Goal: Information Seeking & Learning: Learn about a topic

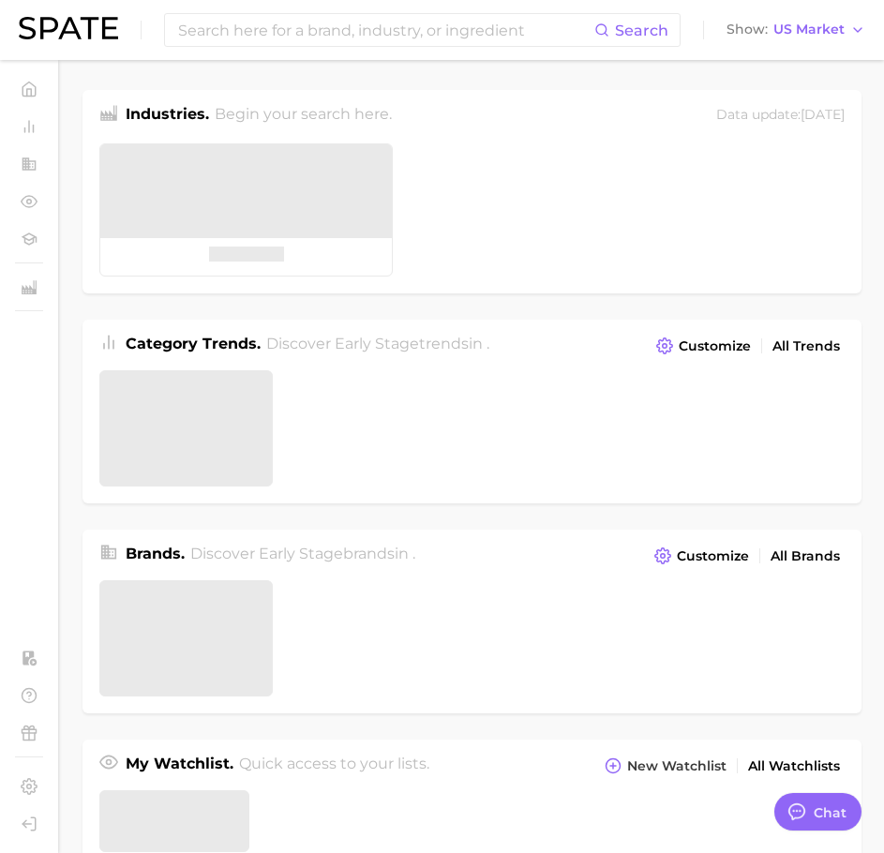
type textarea "x"
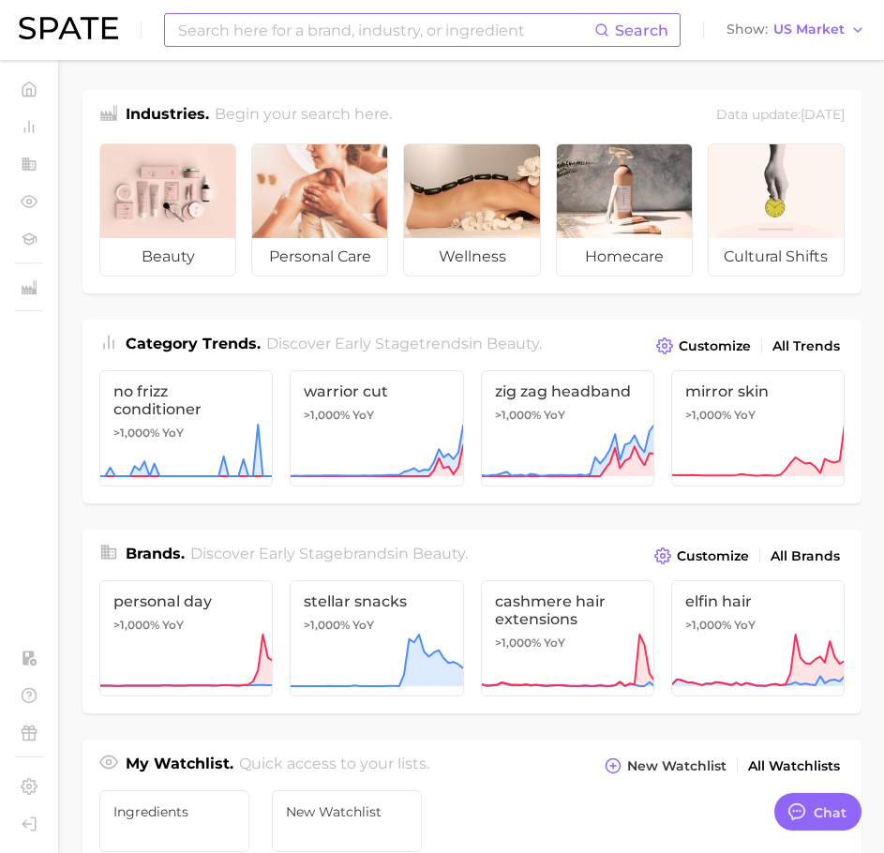
click at [342, 37] on input at bounding box center [385, 30] width 418 height 32
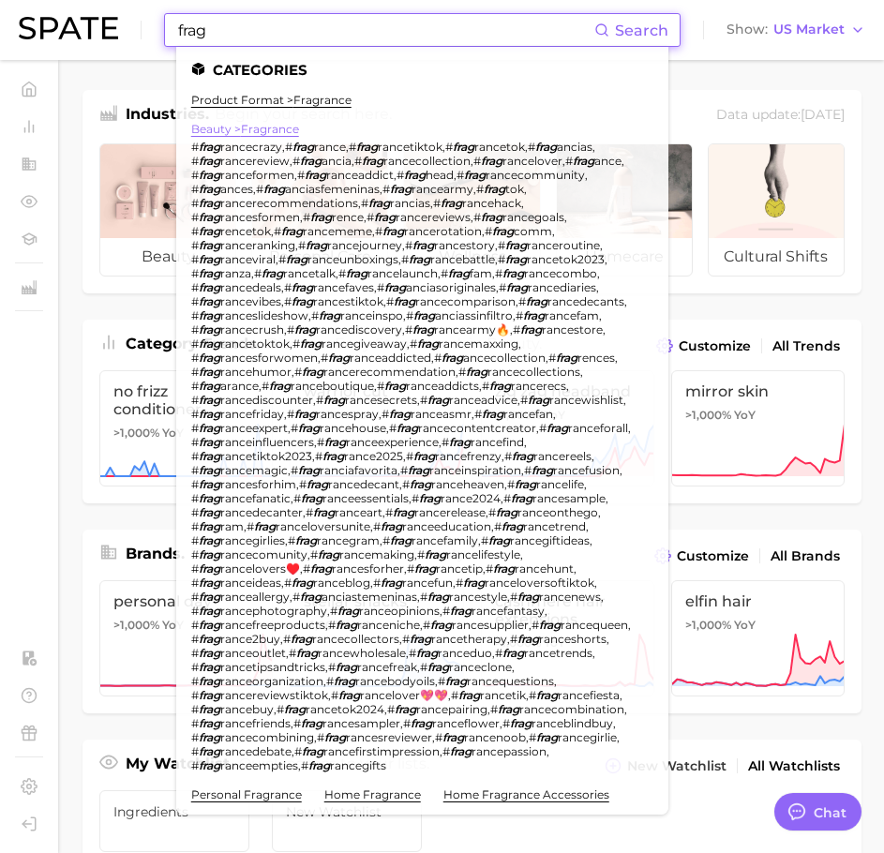
type input "frag"
click at [274, 128] on link "beauty > fragrance" at bounding box center [245, 129] width 108 height 14
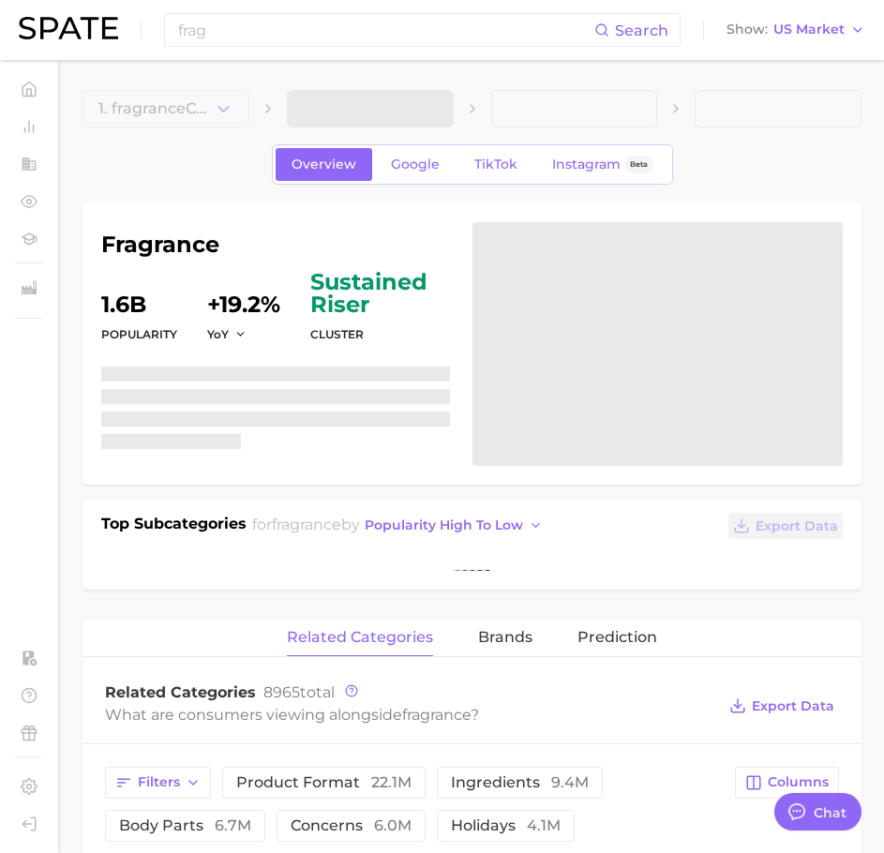
type textarea "x"
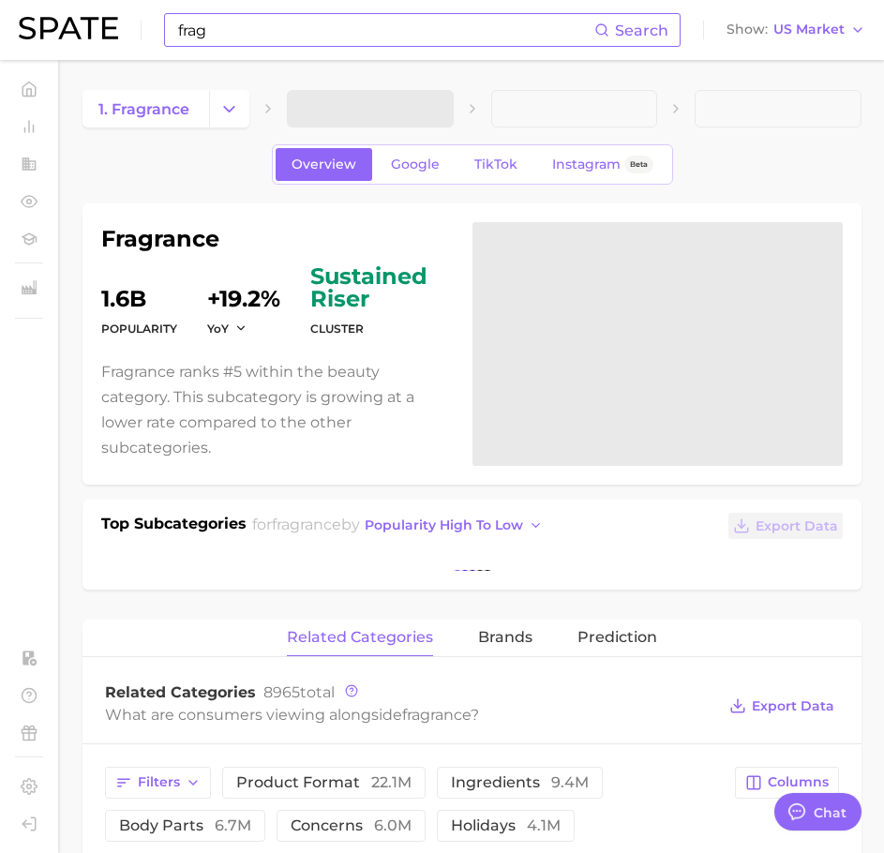
click at [266, 34] on input "frag" at bounding box center [385, 30] width 418 height 32
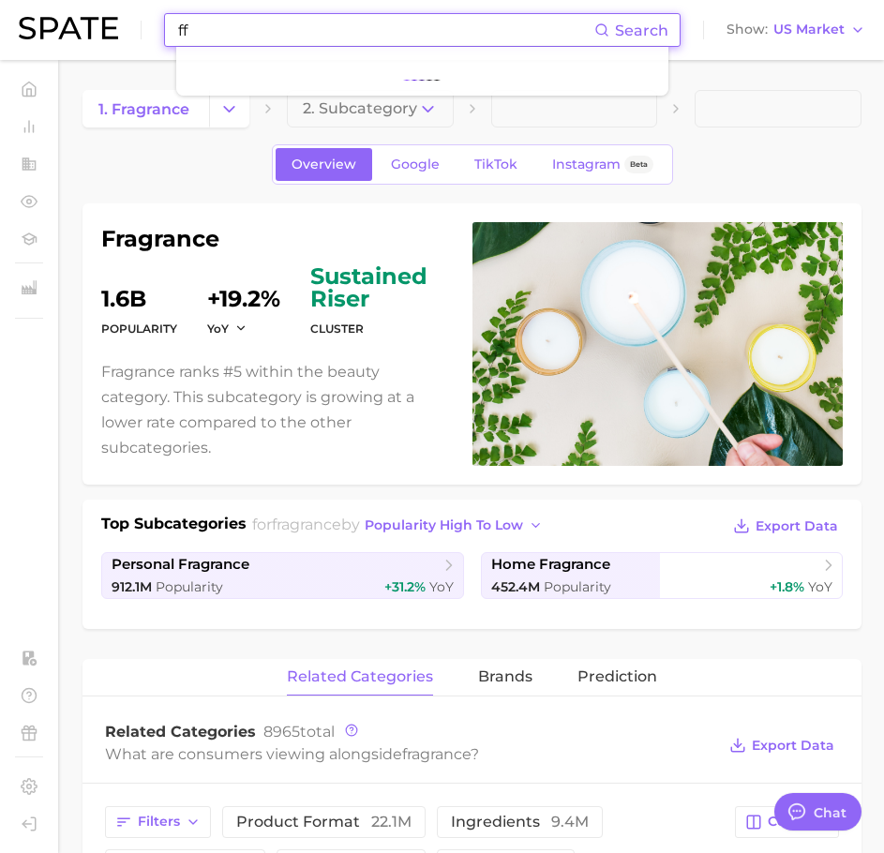
type input "f"
type input "r"
type input "frag"
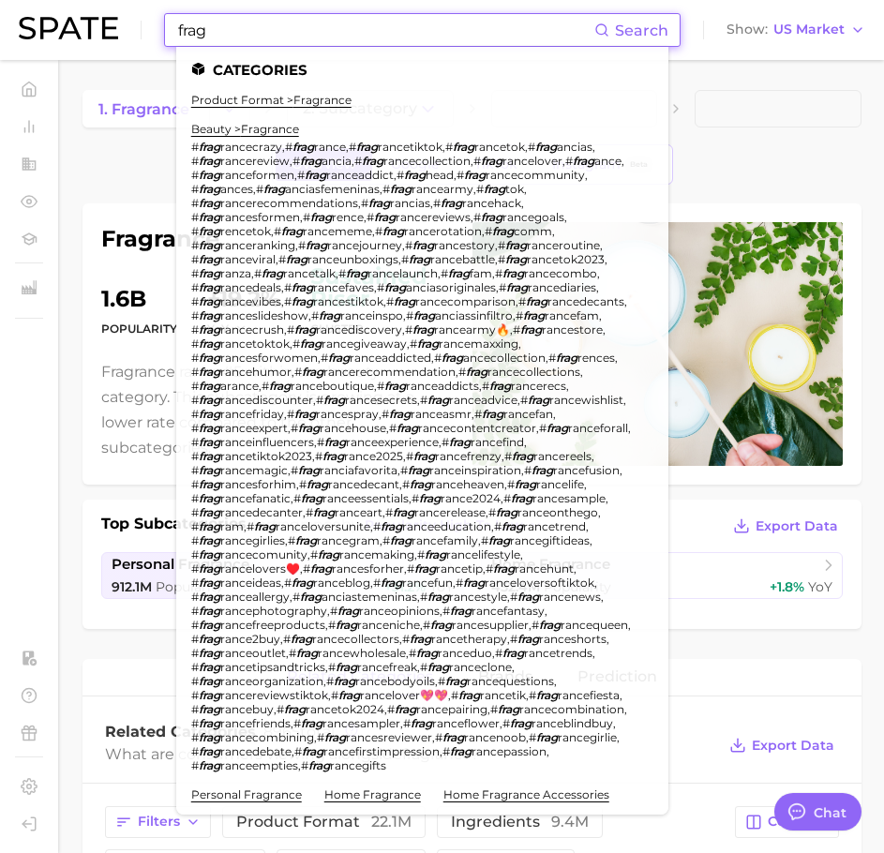
click at [286, 107] on ul "product format > fragrance beauty > fragrance # frag rancecrazy , # frag rance …" at bounding box center [422, 542] width 462 height 898
click at [291, 100] on link "product format > fragrance" at bounding box center [271, 100] width 160 height 14
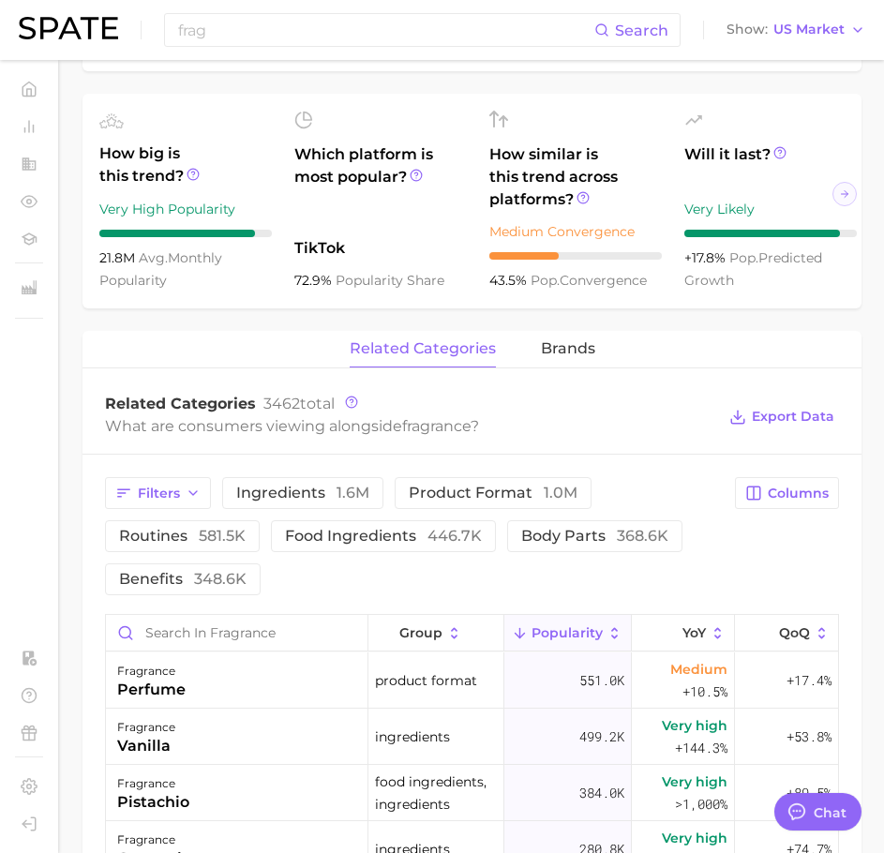
scroll to position [610, 0]
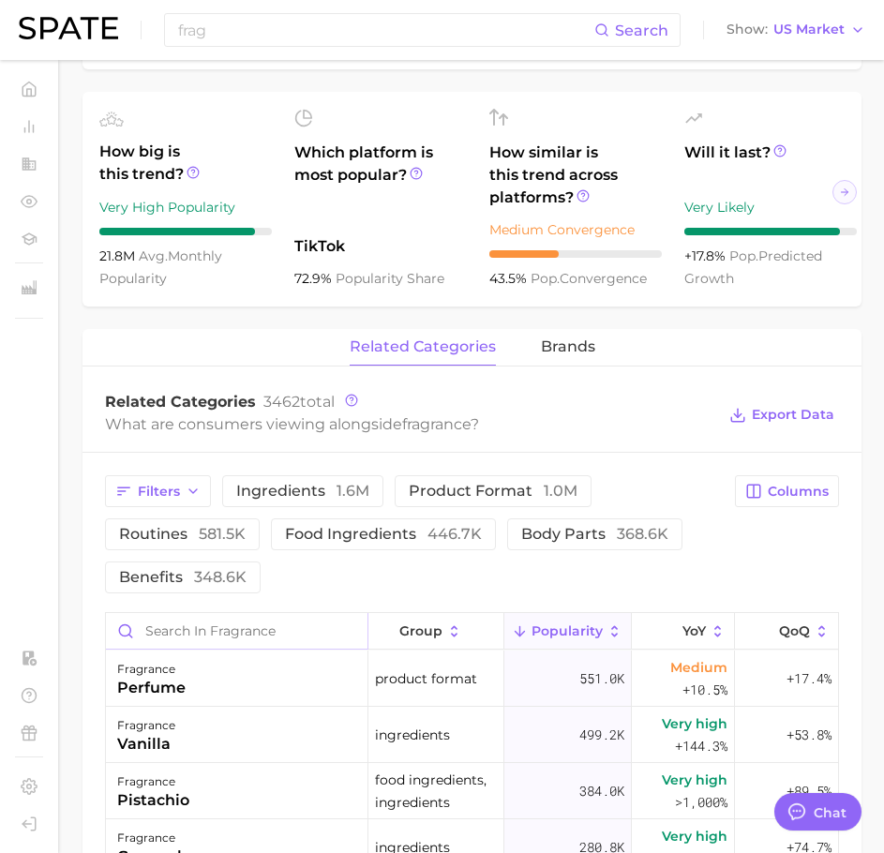
click at [268, 638] on input "Search in fragrance" at bounding box center [237, 631] width 262 height 36
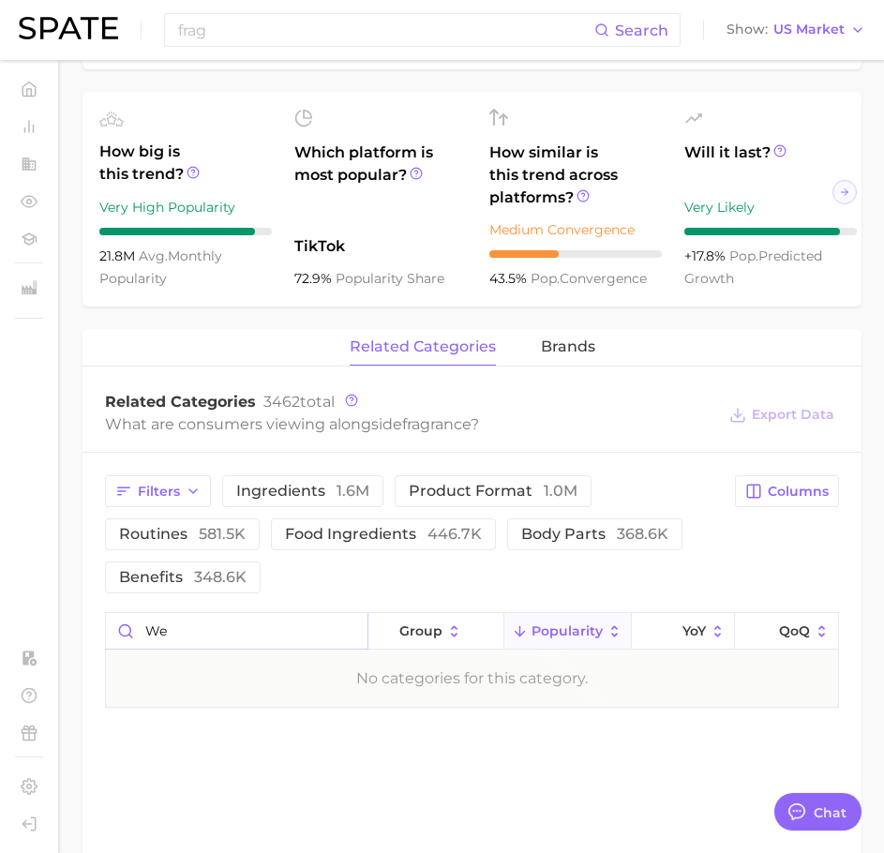
type input "w"
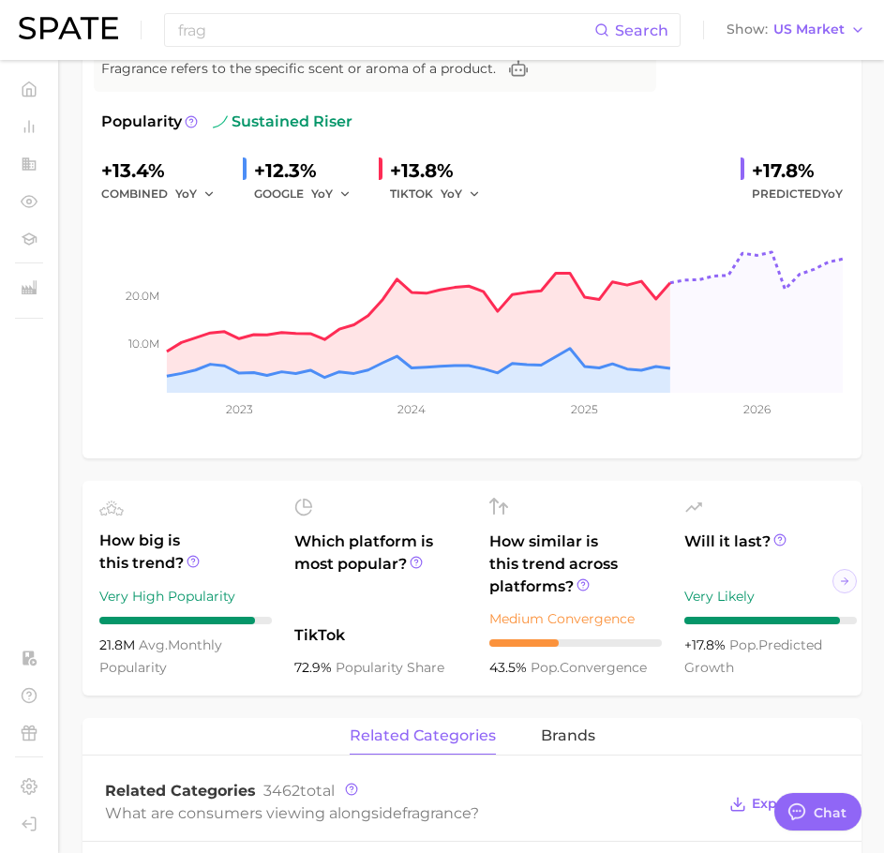
scroll to position [5, 0]
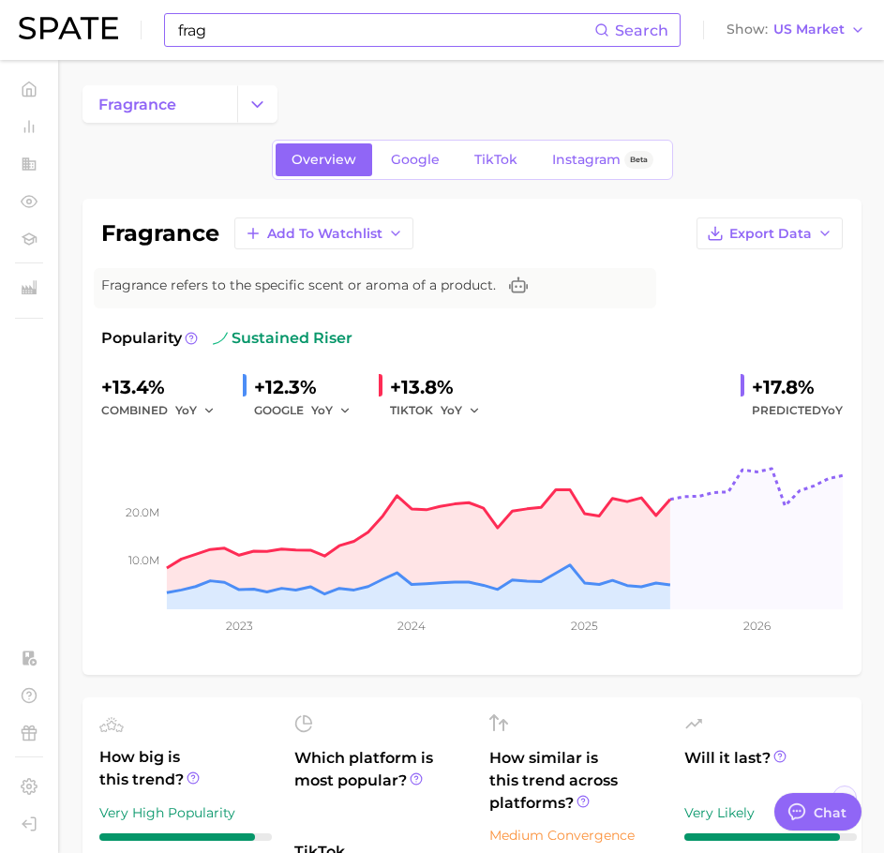
click at [272, 35] on input "frag" at bounding box center [385, 30] width 418 height 32
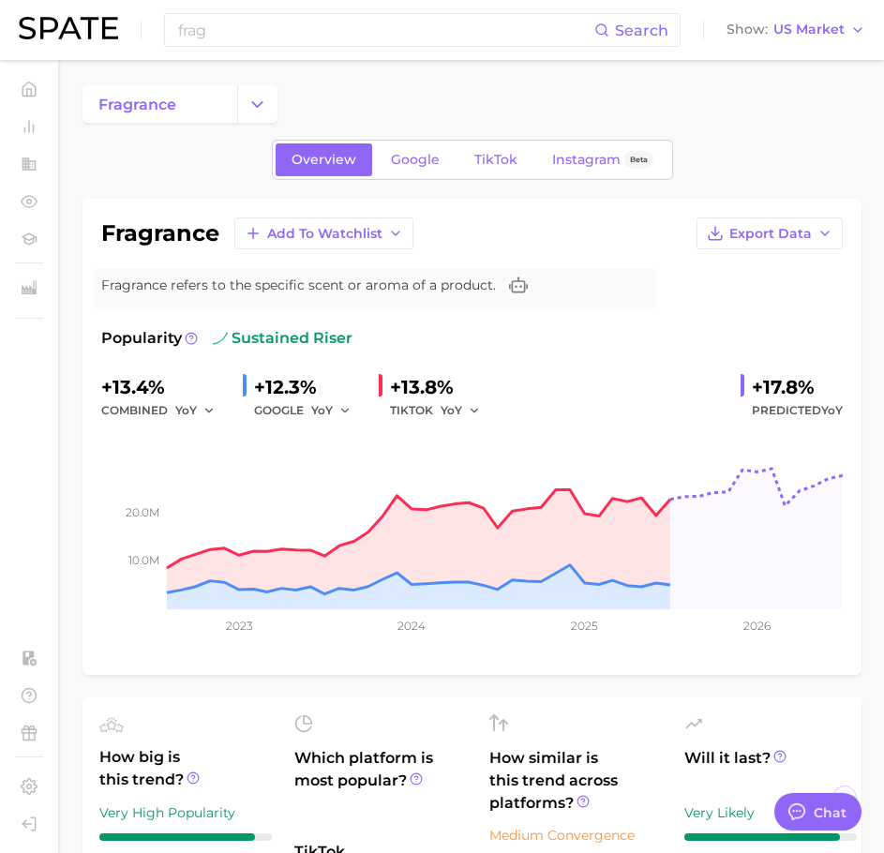
click at [283, 104] on div "fragrance" at bounding box center [472, 104] width 779 height 38
click at [274, 102] on button "Change Category" at bounding box center [257, 104] width 40 height 38
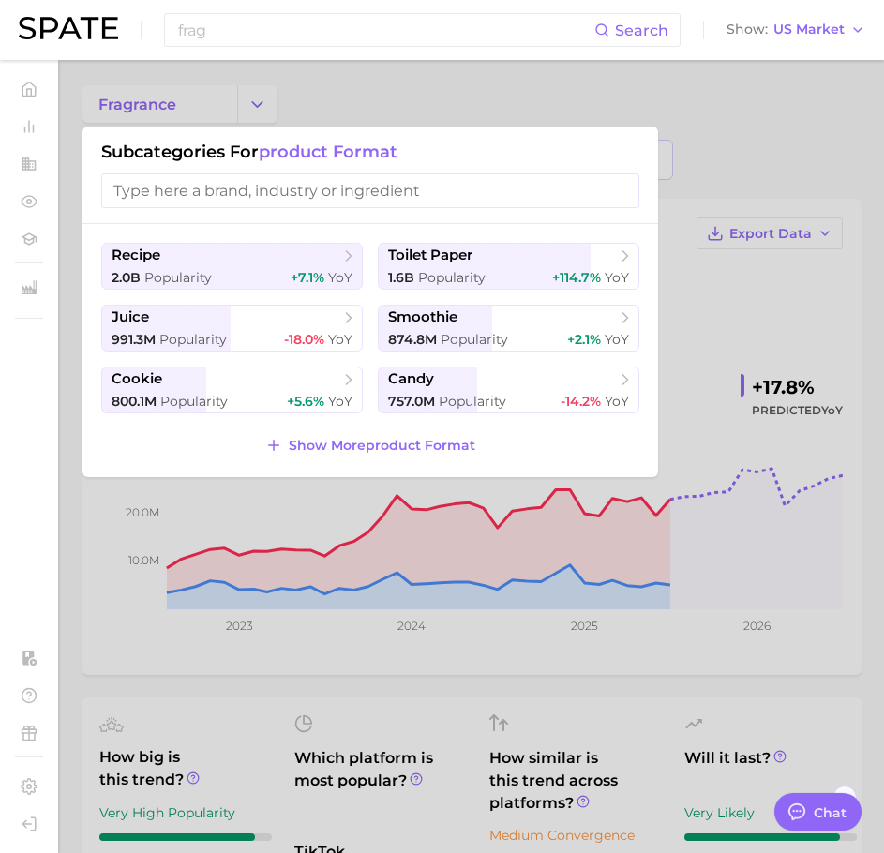
click at [340, 202] on input "search" at bounding box center [370, 190] width 538 height 35
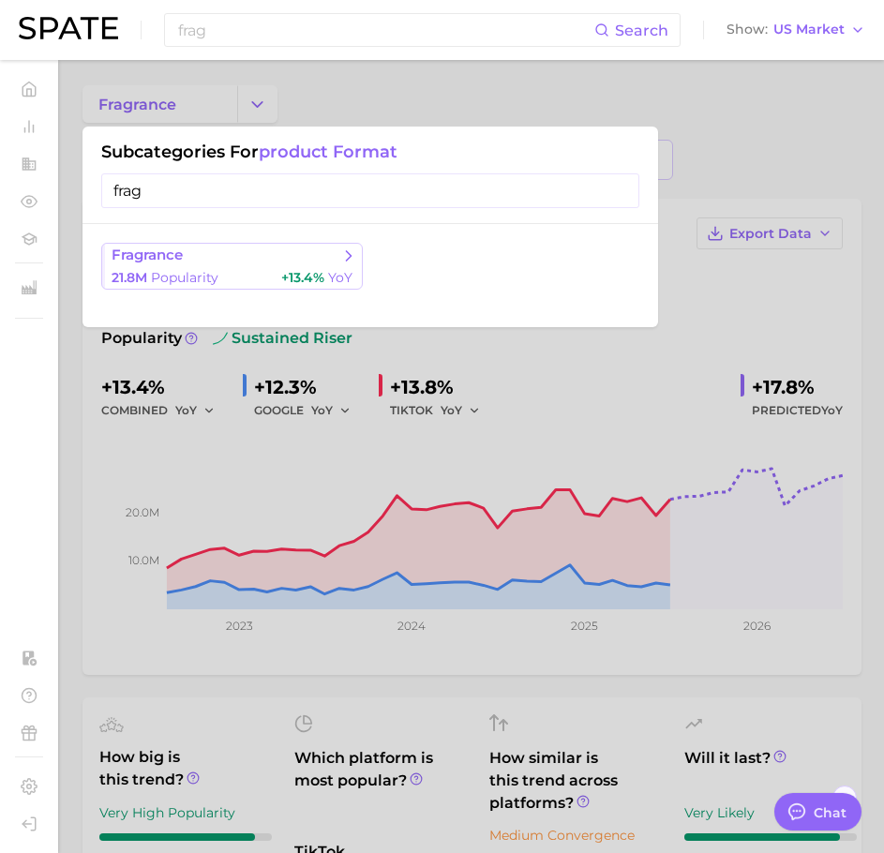
type input "frag"
click at [307, 247] on span "fragrance" at bounding box center [226, 256] width 228 height 19
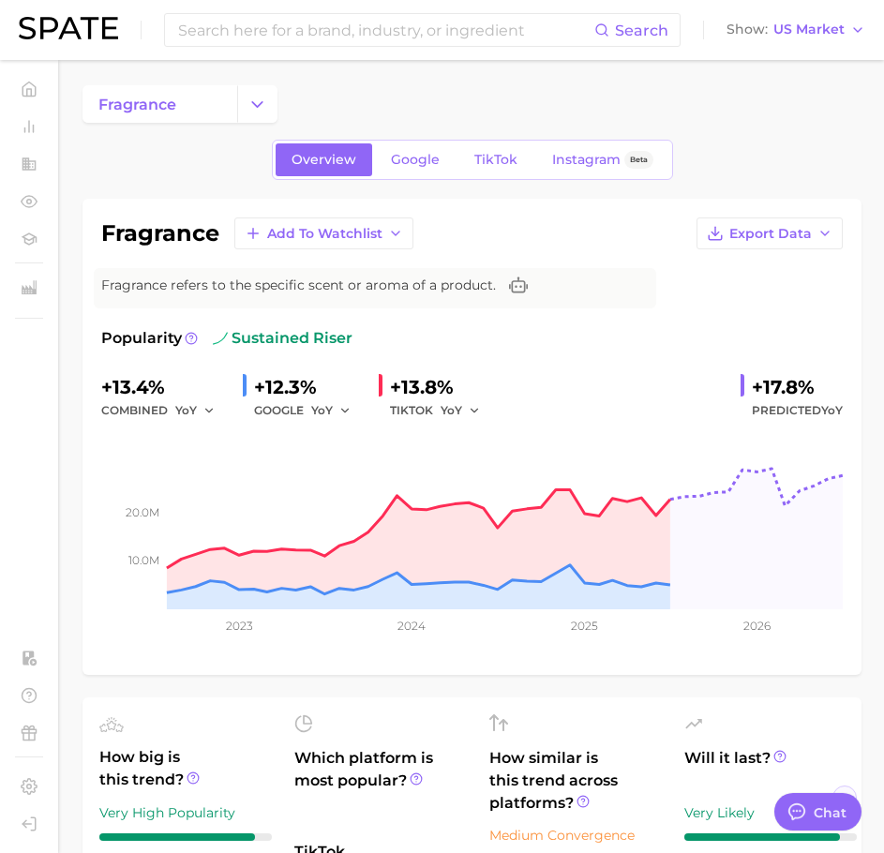
scroll to position [0, 0]
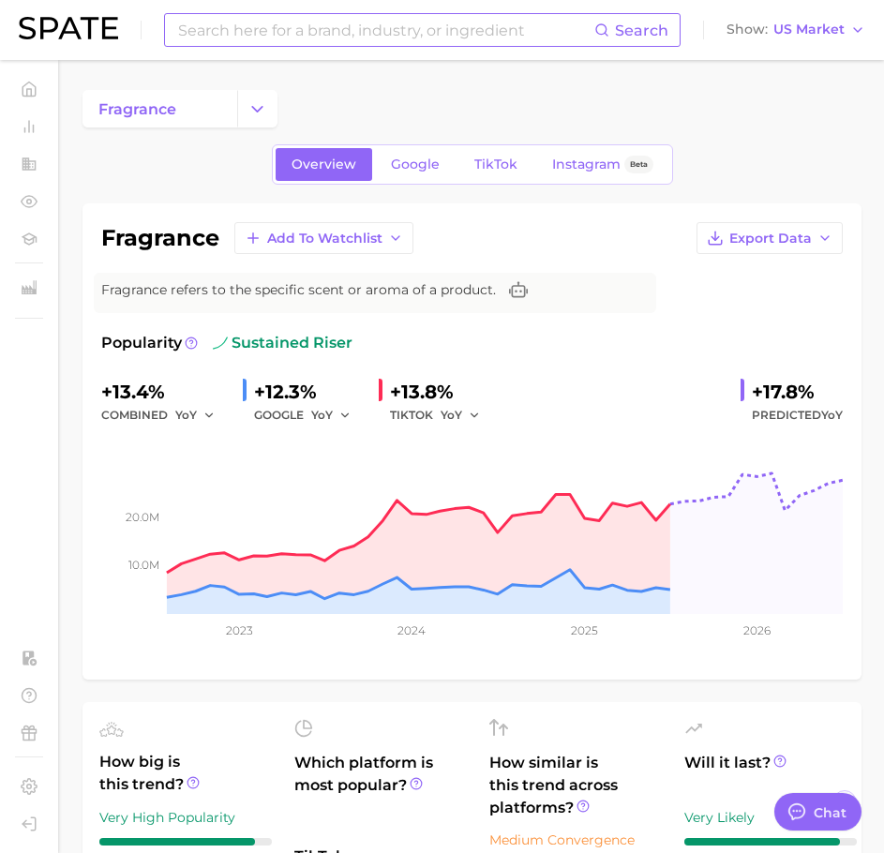
click at [353, 31] on input at bounding box center [385, 30] width 418 height 32
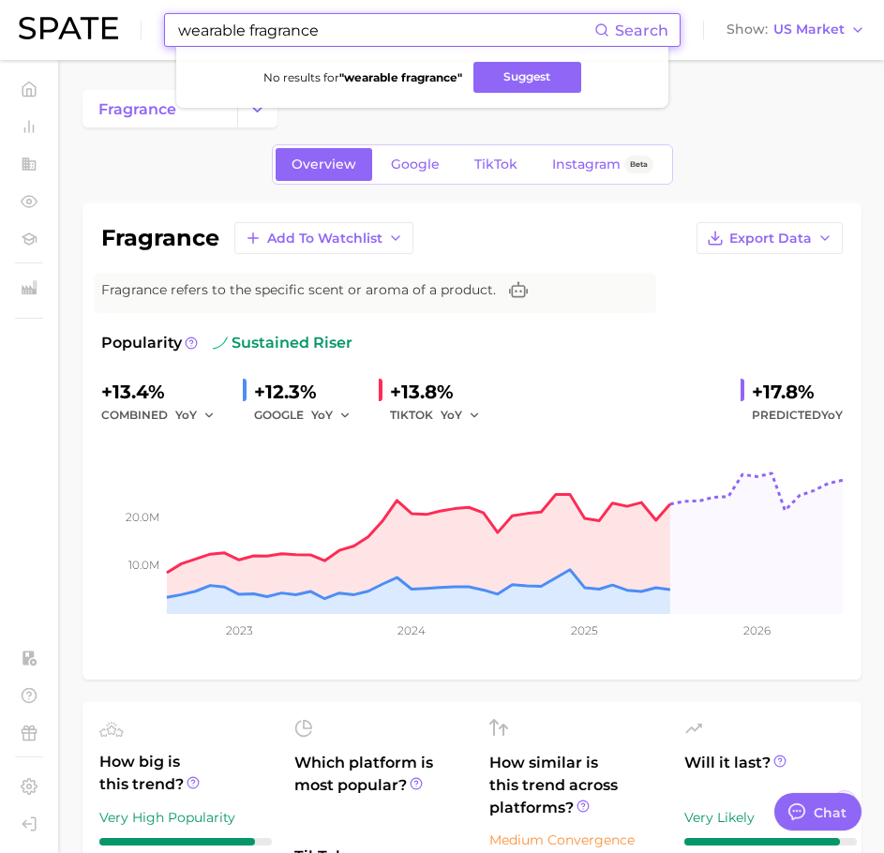
click at [235, 27] on input "wearable fragrance" at bounding box center [385, 30] width 418 height 32
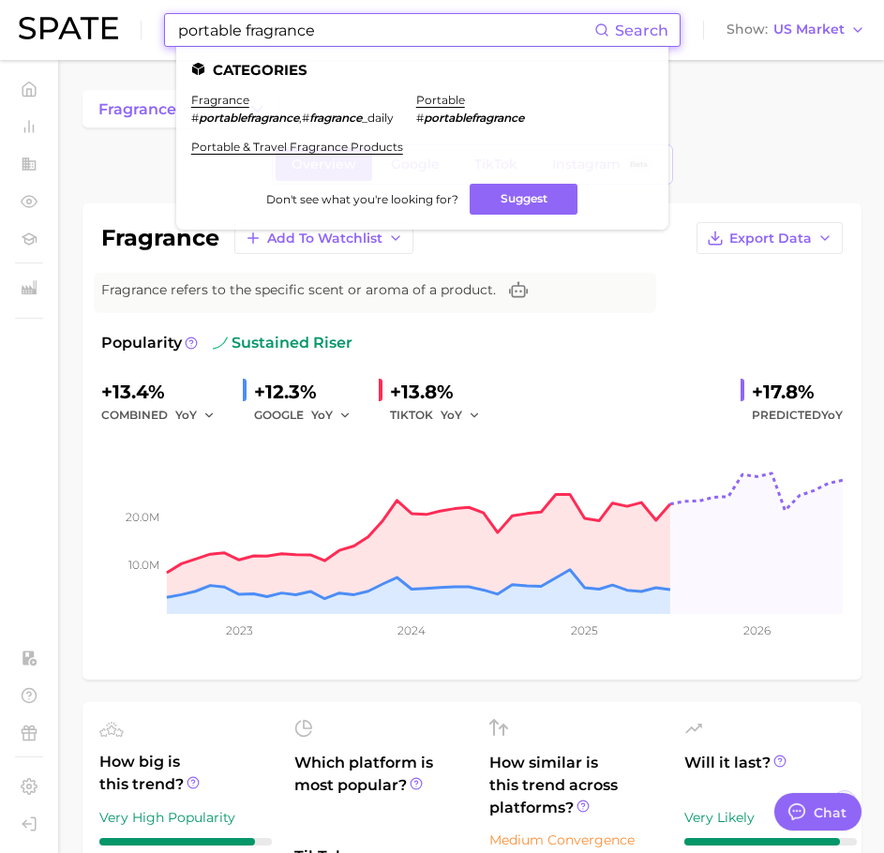
type input "portable fragrance"
click at [214, 108] on li "fragrance # portablefragrance , # fragrance _daily" at bounding box center [292, 109] width 203 height 32
click at [268, 118] on em "portablefragrance" at bounding box center [249, 118] width 100 height 14
click at [216, 101] on link "fragrance" at bounding box center [220, 100] width 58 height 14
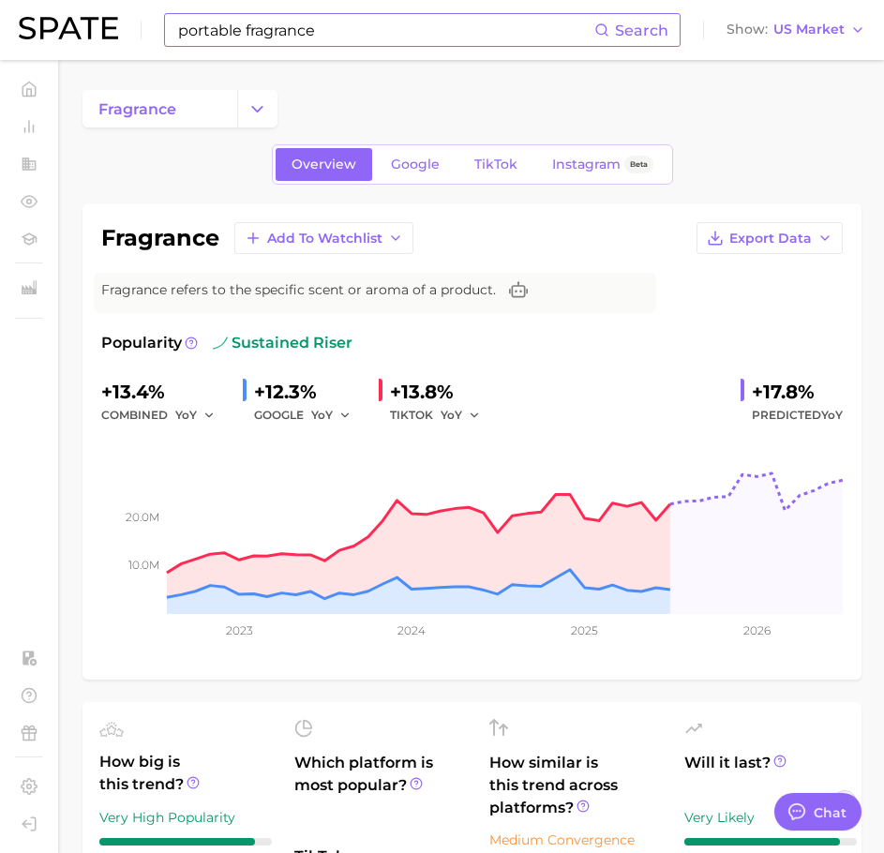
click at [325, 26] on input "portable fragrance" at bounding box center [385, 30] width 418 height 32
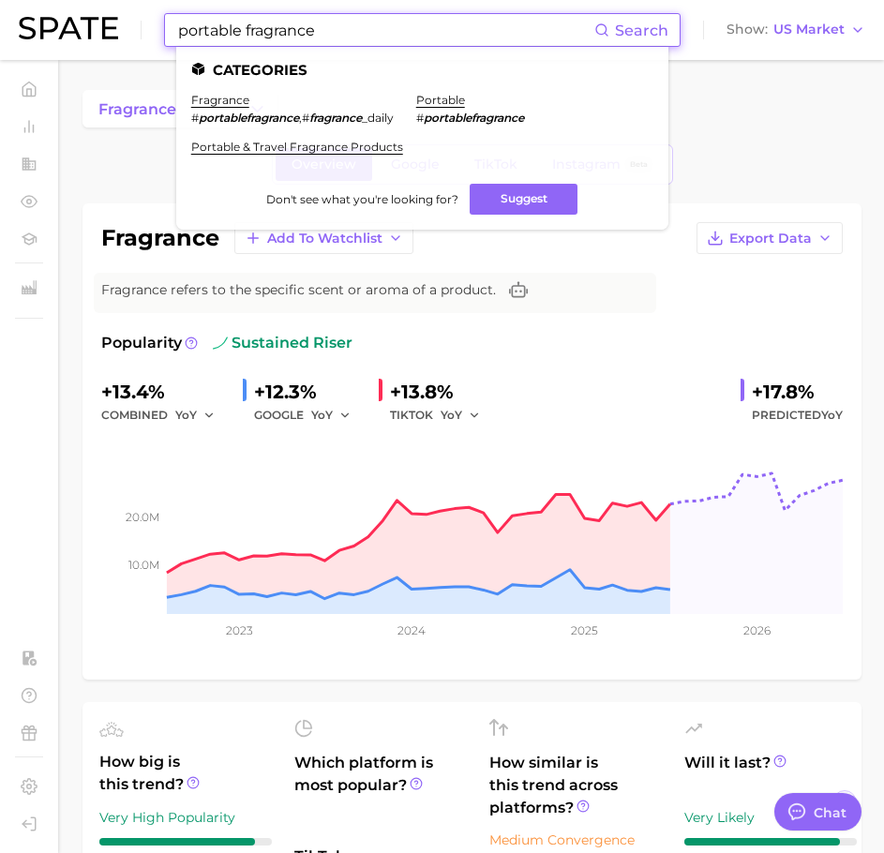
click at [214, 110] on li "fragrance # portablefragrance , # fragrance _daily" at bounding box center [292, 109] width 203 height 32
click at [230, 100] on link "fragrance" at bounding box center [220, 100] width 58 height 14
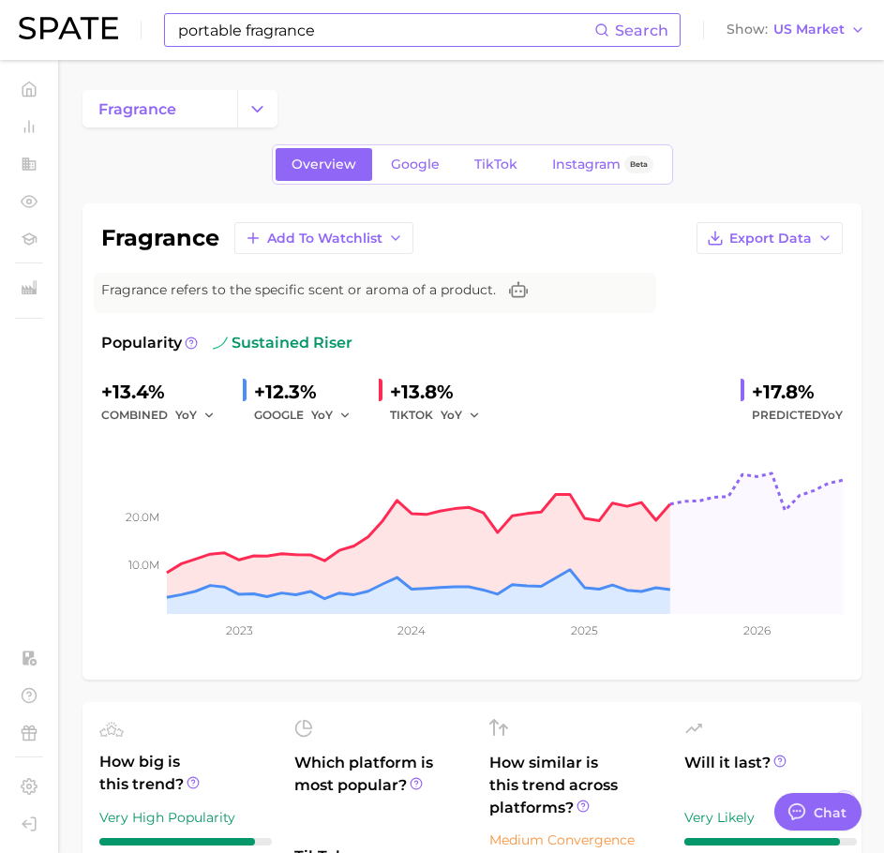
click at [430, 35] on input "portable fragrance" at bounding box center [385, 30] width 418 height 32
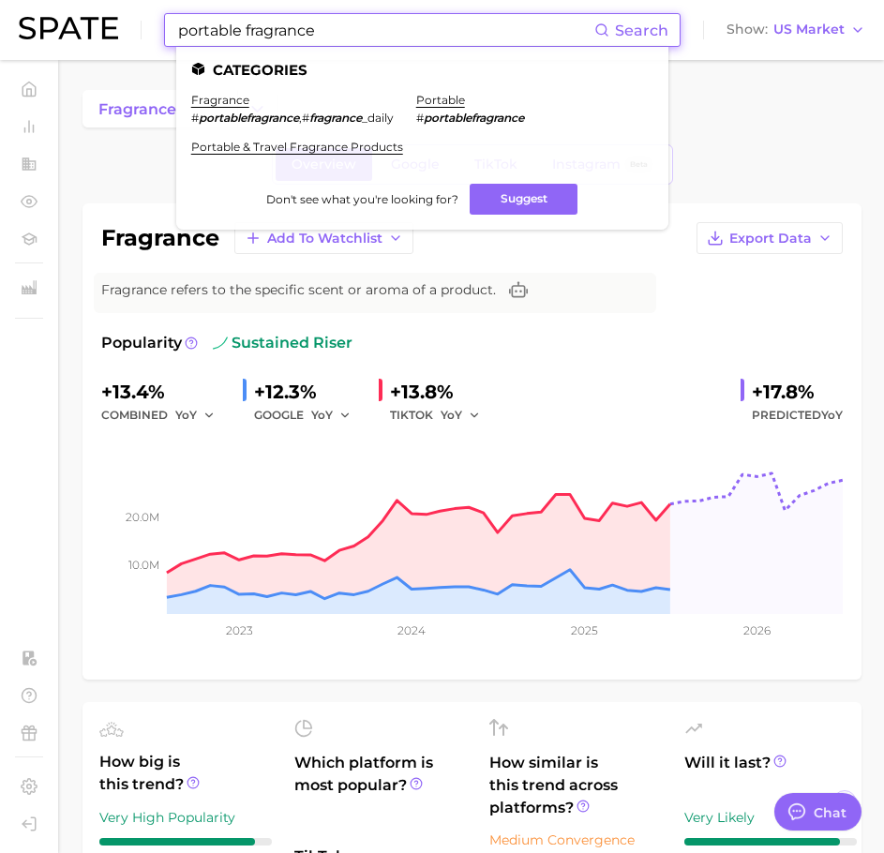
click at [442, 107] on li "portable # portablefragrance" at bounding box center [470, 109] width 108 height 32
click at [459, 98] on link "portable" at bounding box center [440, 100] width 49 height 14
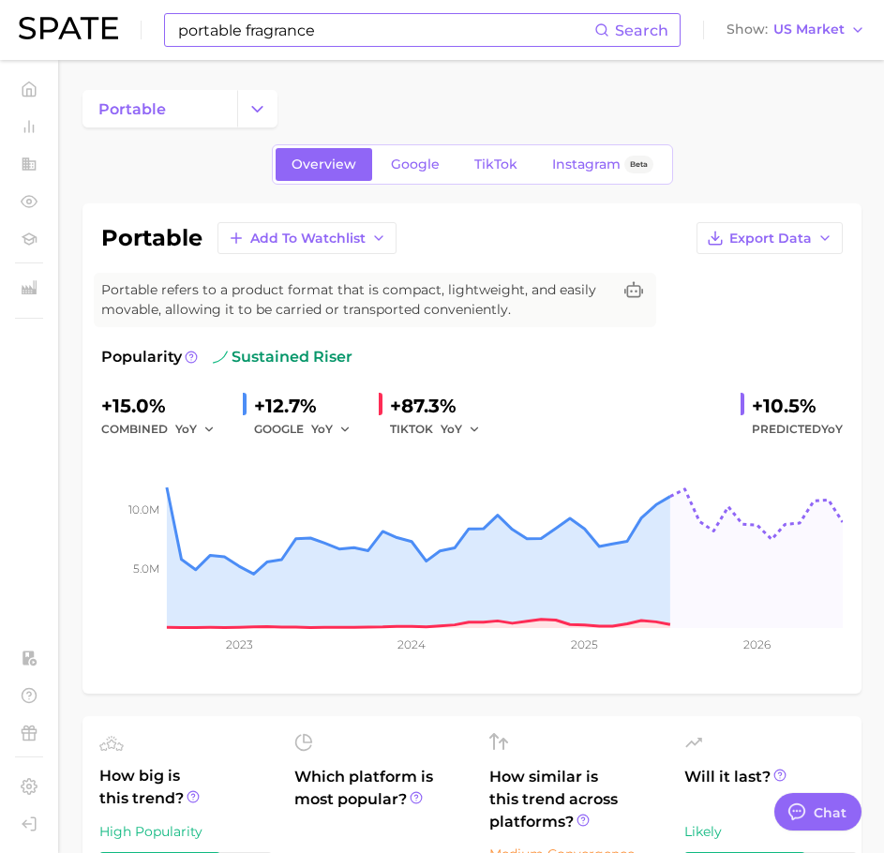
click at [283, 41] on input "portable fragrance" at bounding box center [385, 30] width 418 height 32
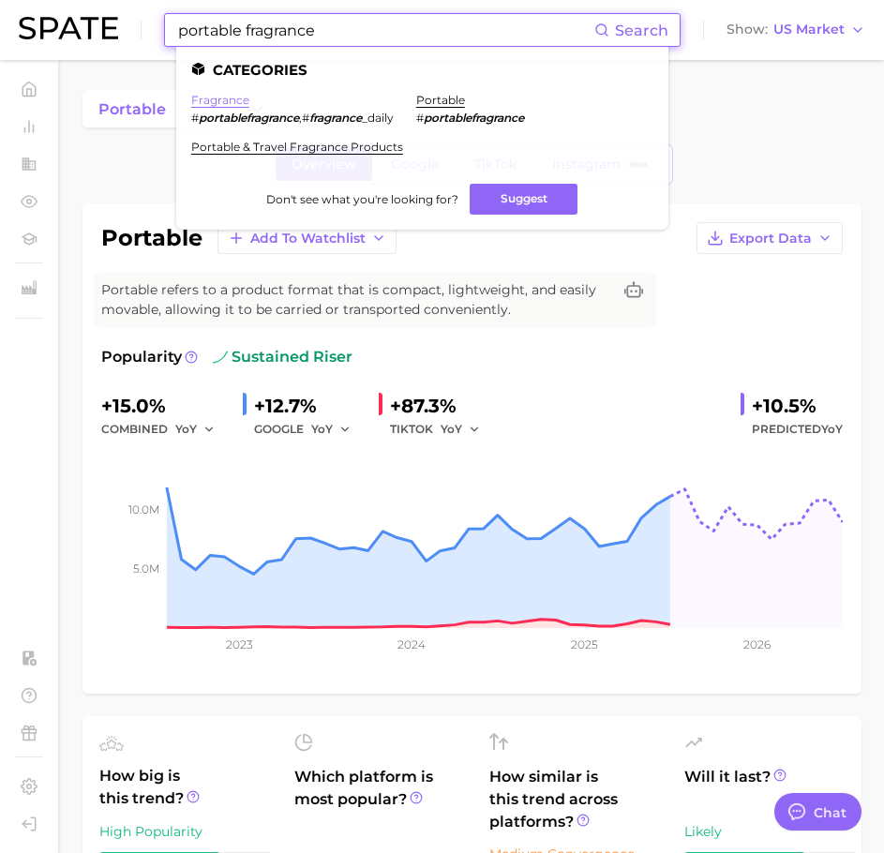
click at [208, 102] on link "fragrance" at bounding box center [220, 100] width 58 height 14
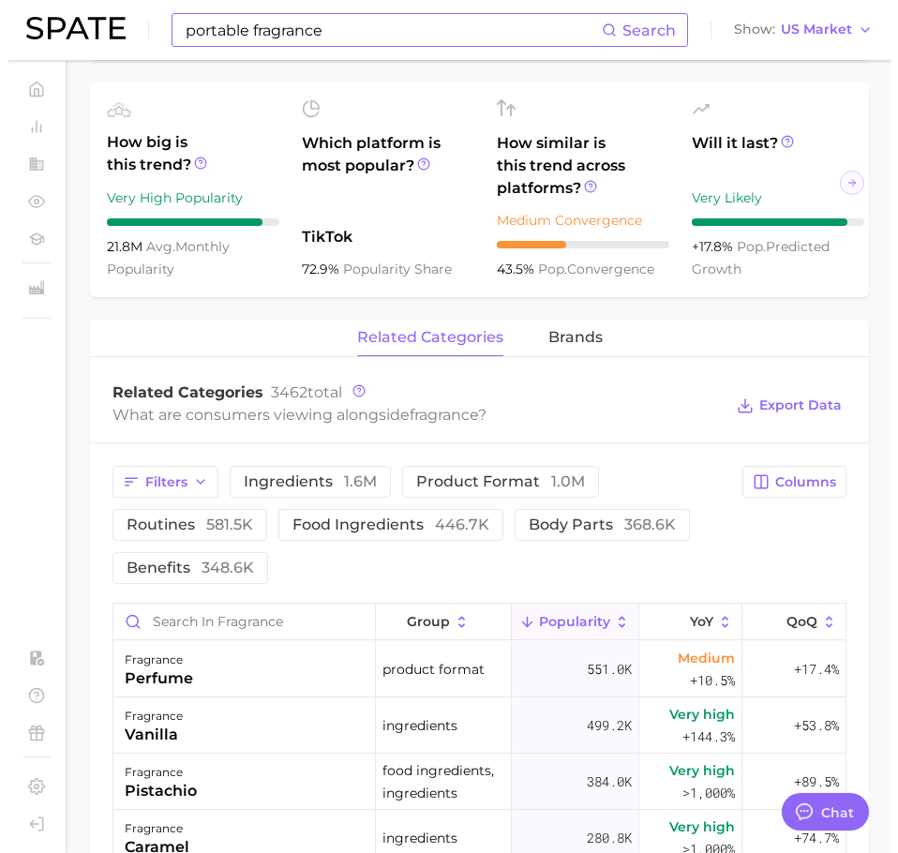
scroll to position [621, 0]
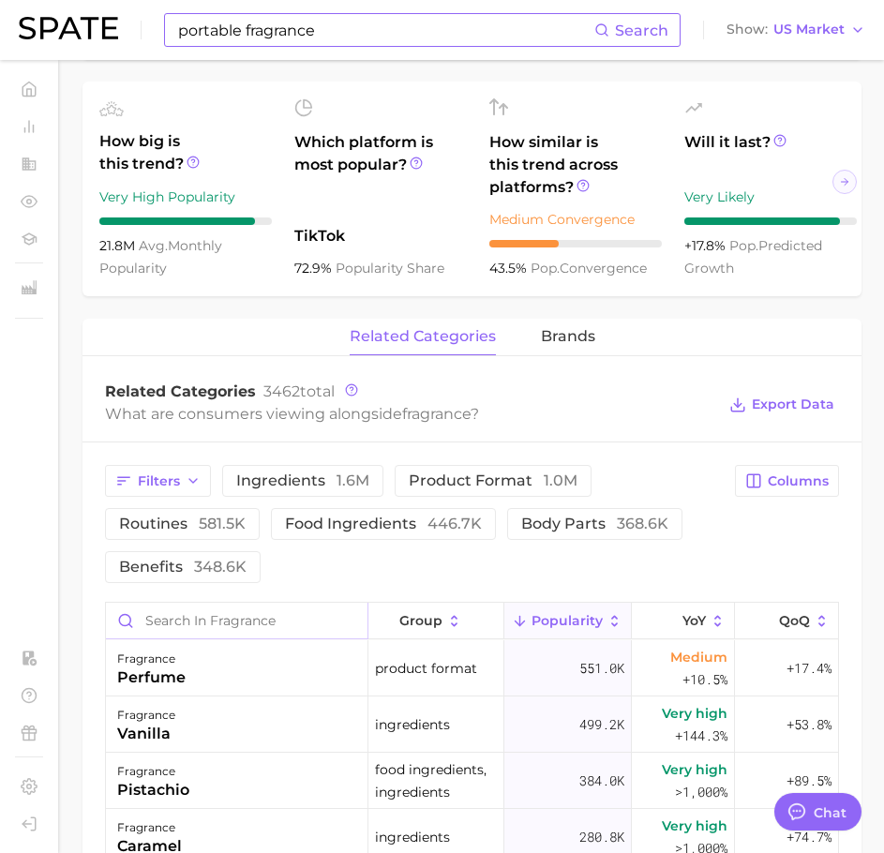
click at [187, 639] on input "Search in fragrance" at bounding box center [237, 621] width 262 height 36
type input "portable"
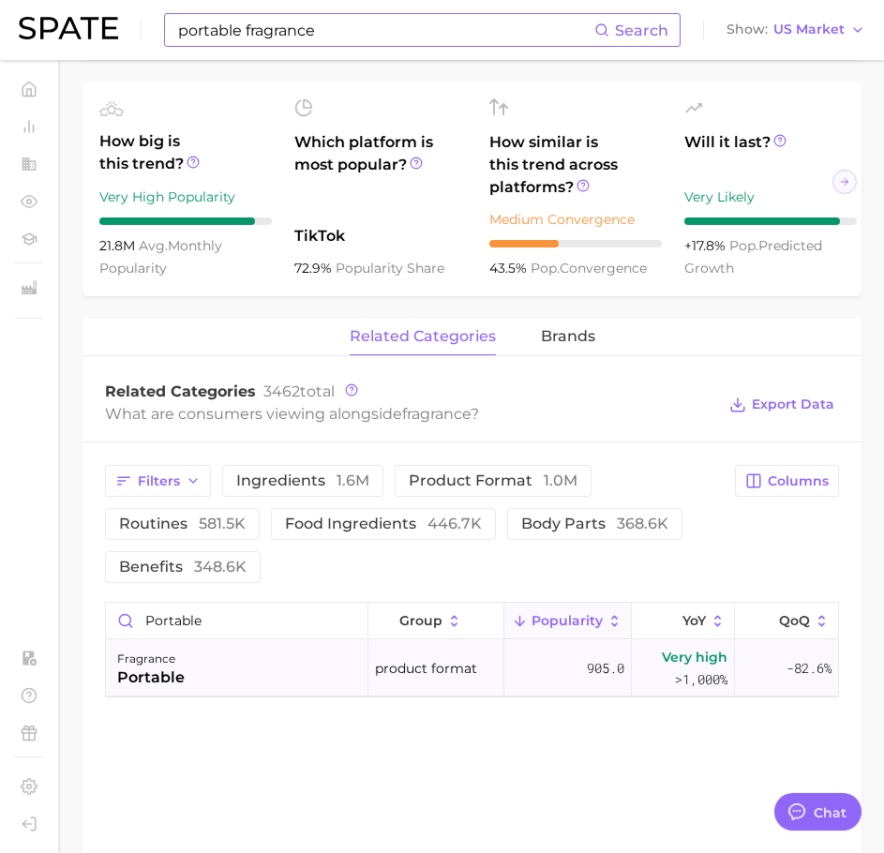
click at [236, 685] on div "fragrance portable" at bounding box center [237, 668] width 263 height 56
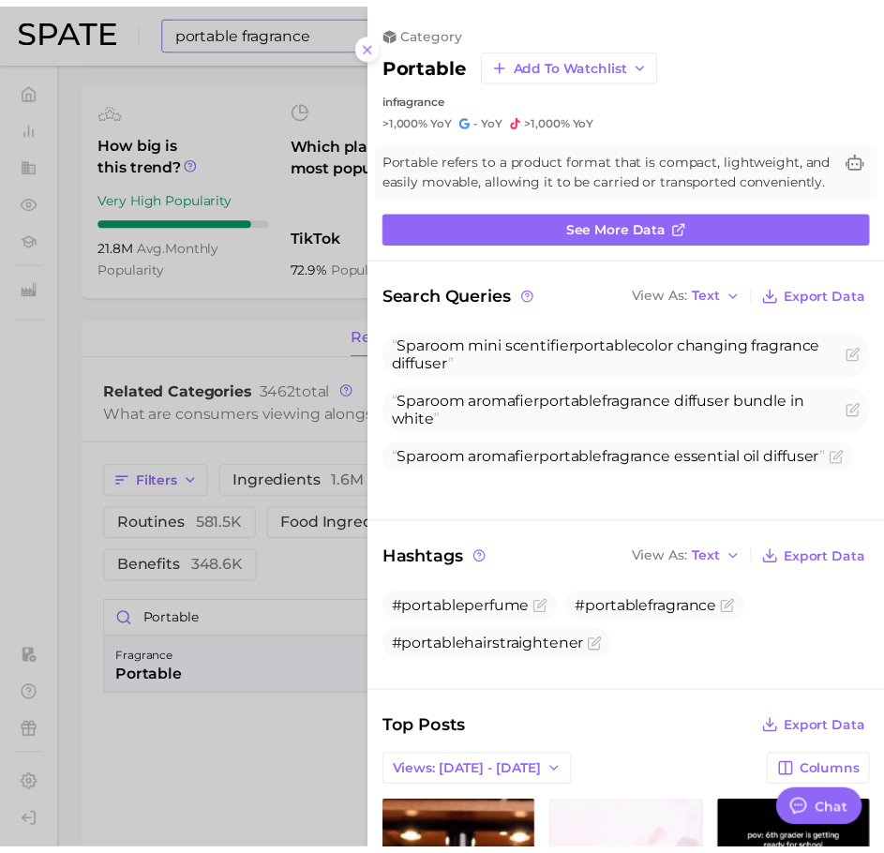
scroll to position [0, 0]
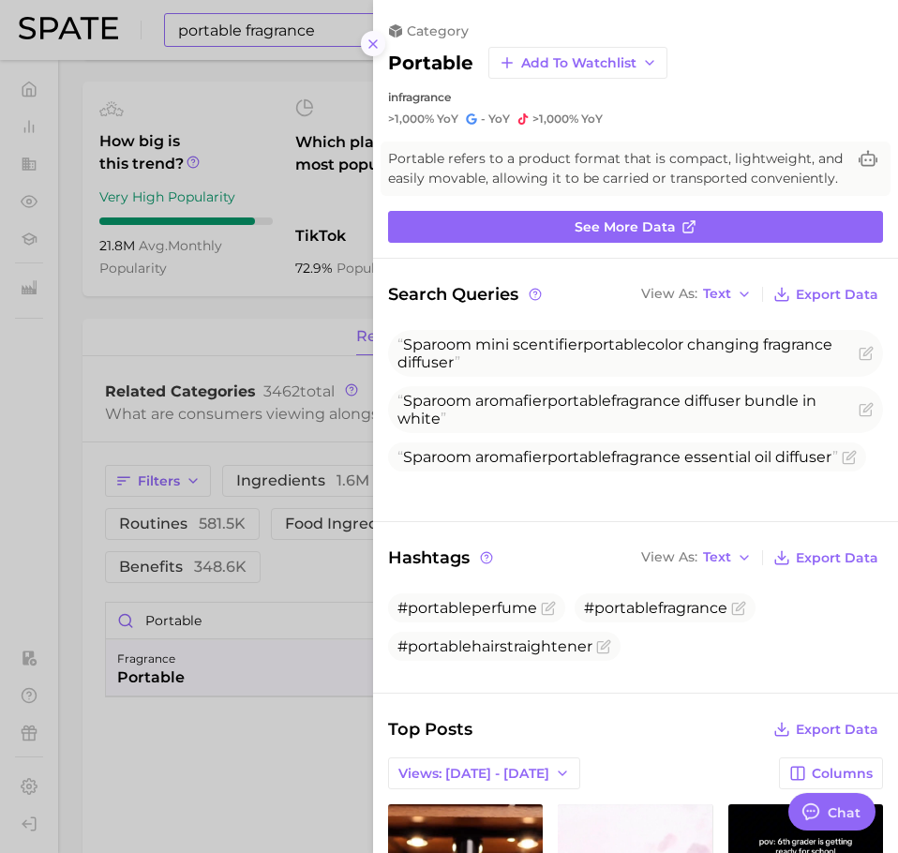
click at [374, 42] on line at bounding box center [373, 44] width 8 height 8
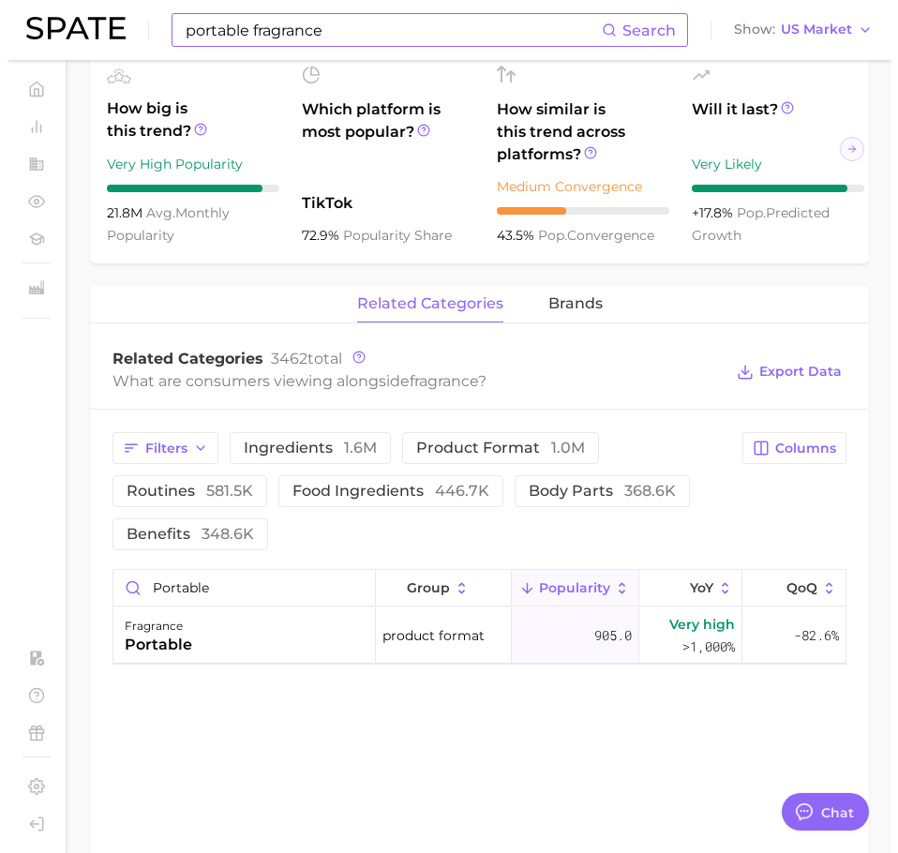
scroll to position [655, 0]
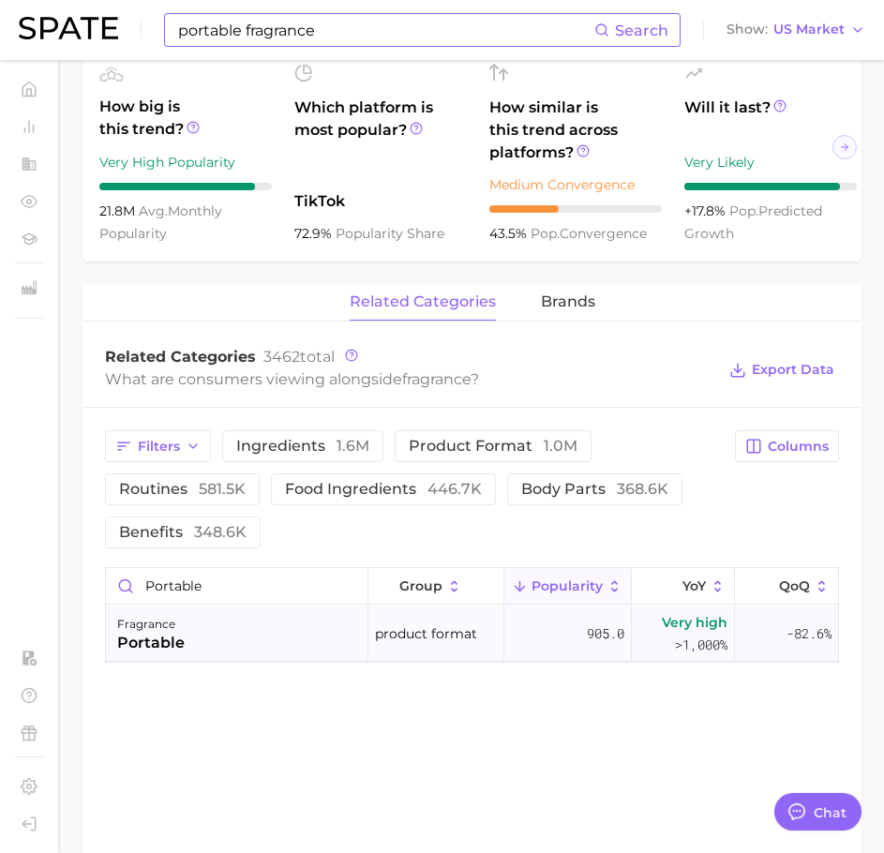
click at [670, 618] on span "Very high" at bounding box center [695, 622] width 66 height 23
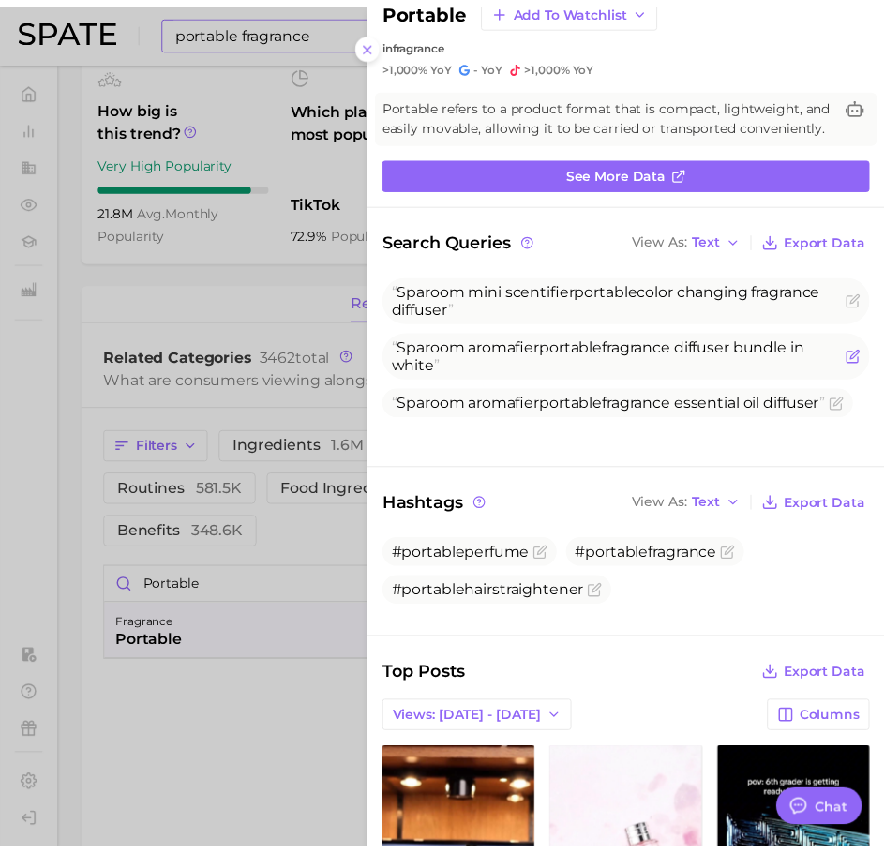
scroll to position [0, 0]
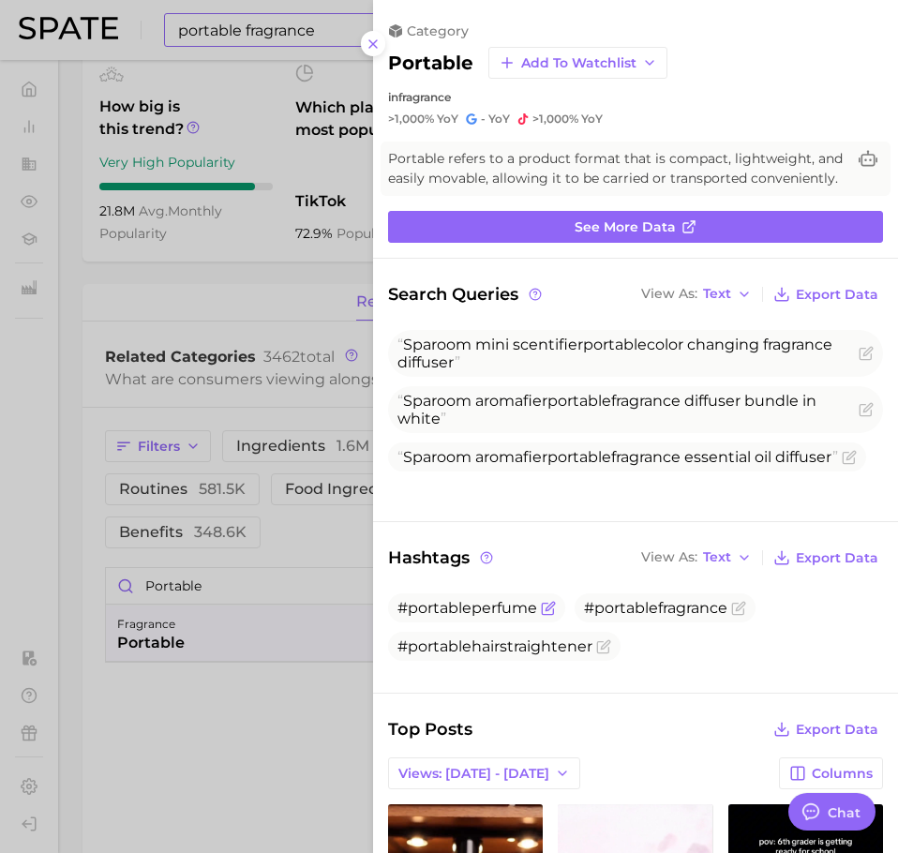
click at [476, 617] on span "#portableperfume" at bounding box center [468, 608] width 140 height 18
click at [553, 614] on icon "Flag as miscategorized or irrelevant" at bounding box center [547, 608] width 11 height 11
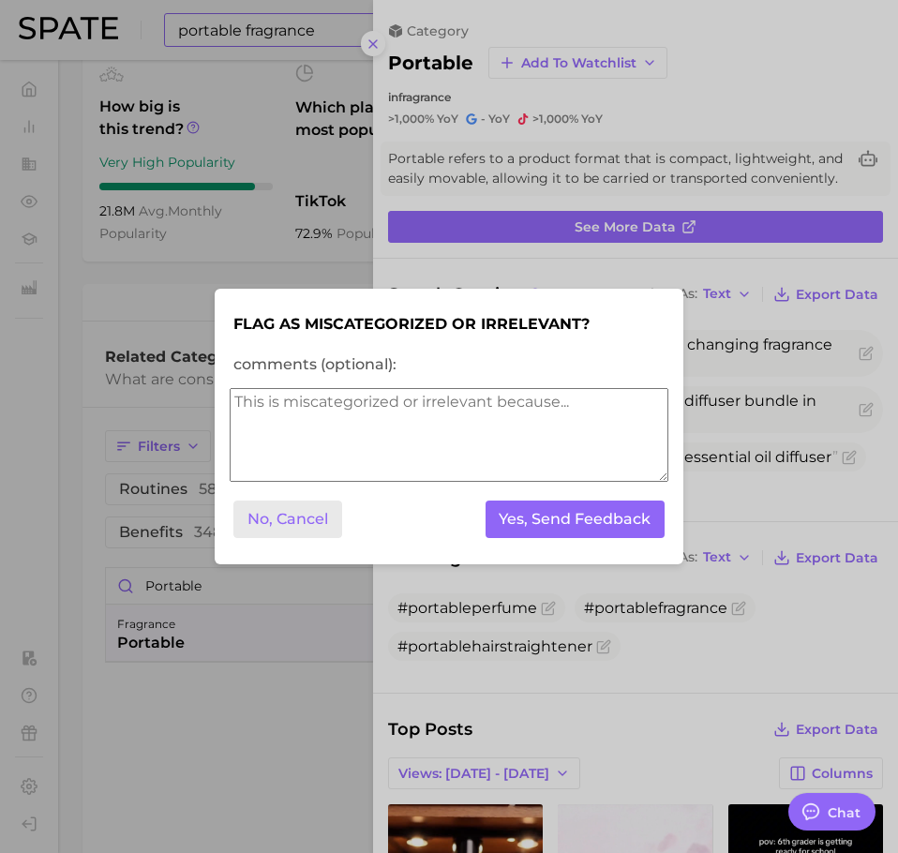
click at [296, 516] on button "No, Cancel" at bounding box center [287, 520] width 109 height 38
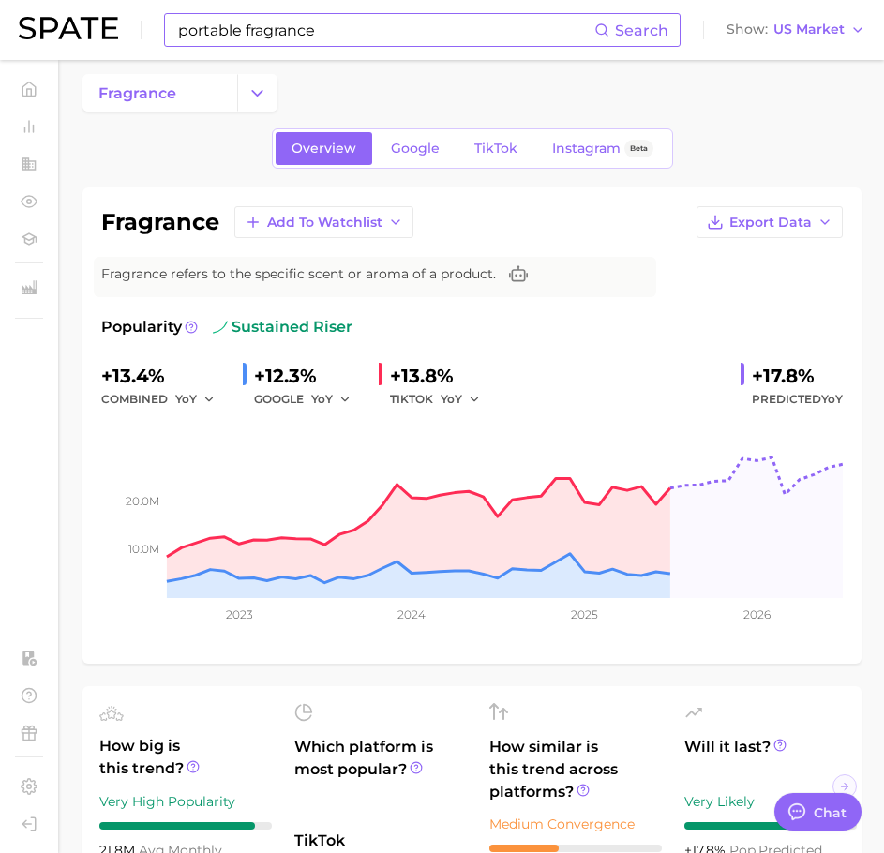
scroll to position [7, 0]
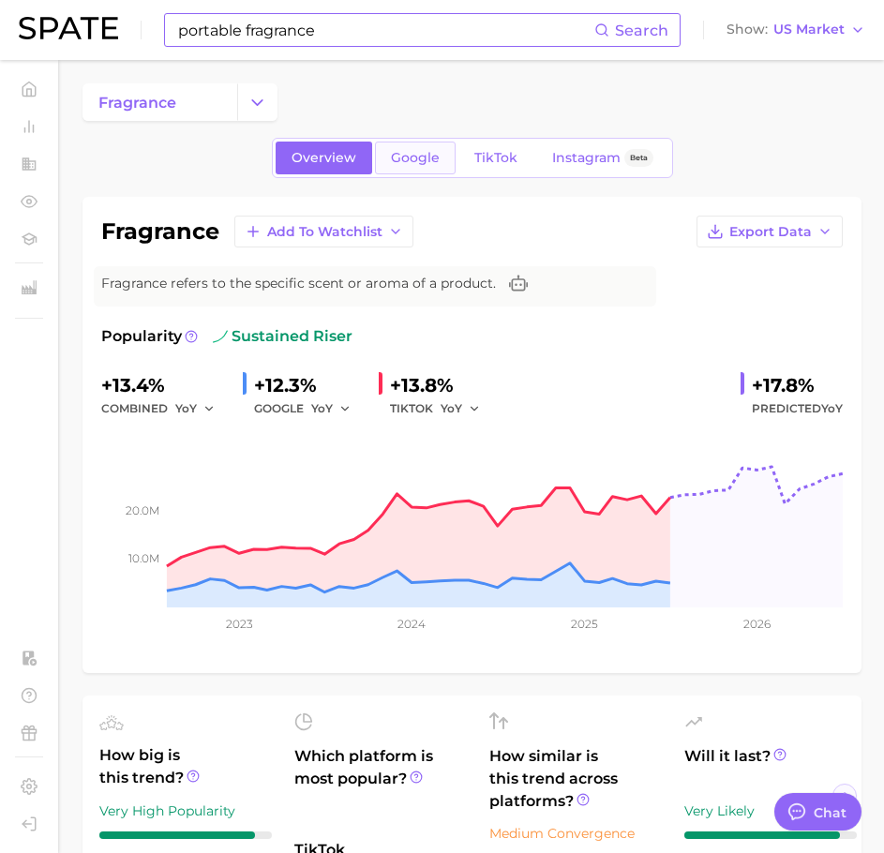
click at [433, 165] on span "Google" at bounding box center [415, 158] width 49 height 16
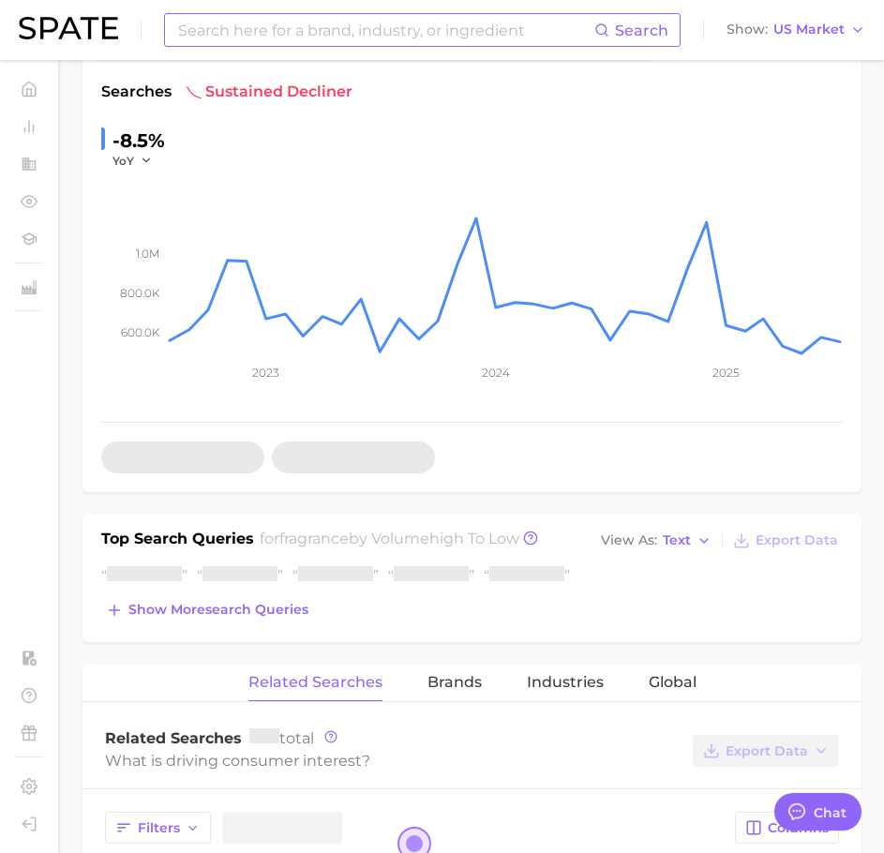
scroll to position [426, 0]
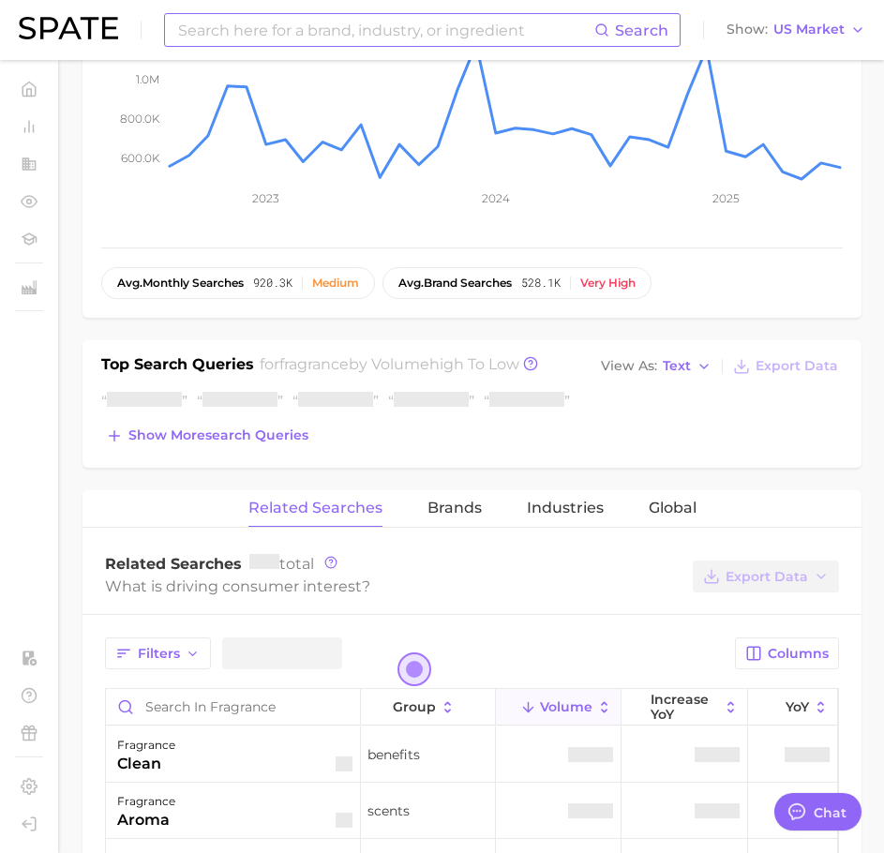
click at [249, 670] on div "Filters" at bounding box center [223, 654] width 237 height 32
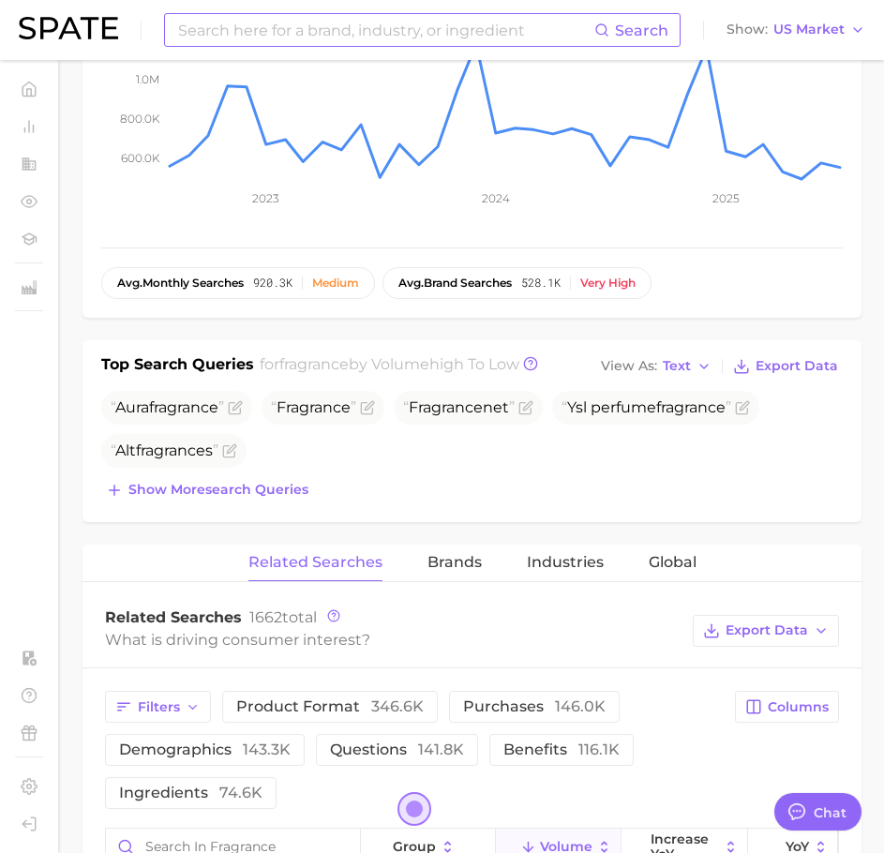
scroll to position [750, 0]
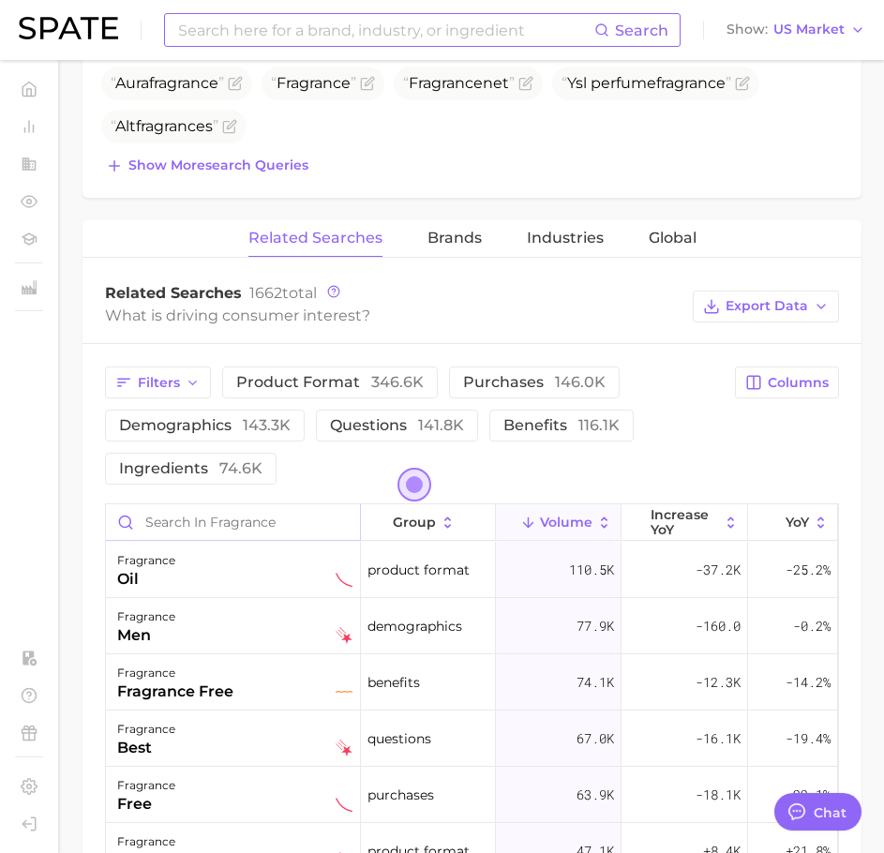
click at [280, 525] on input "Search in fragrance" at bounding box center [233, 522] width 254 height 36
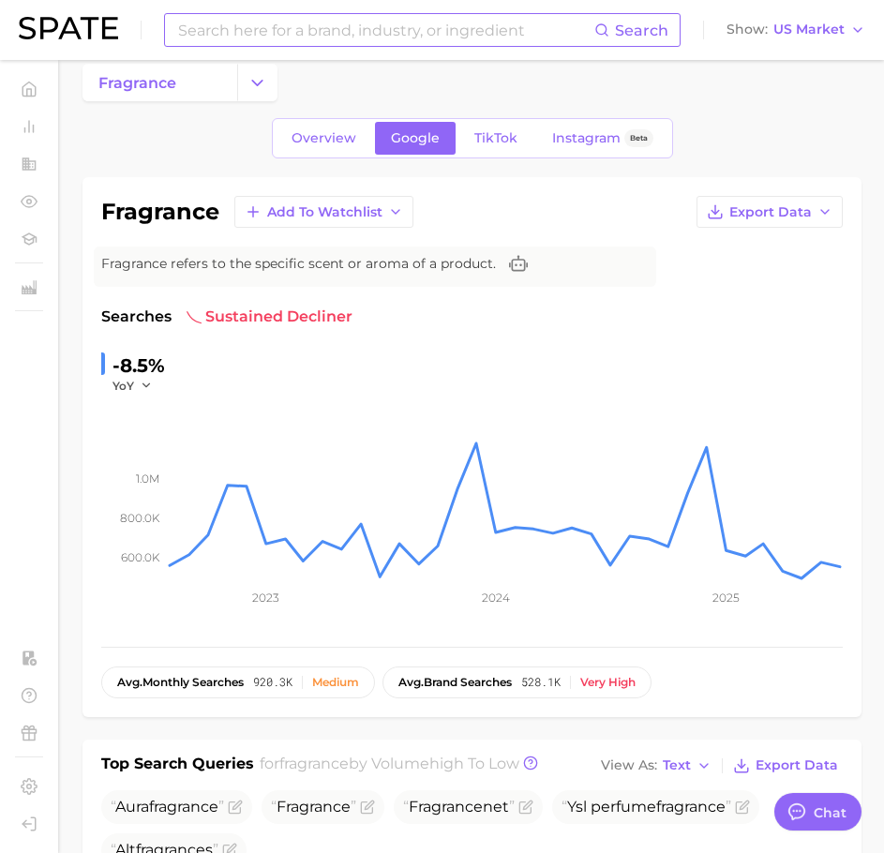
scroll to position [0, 0]
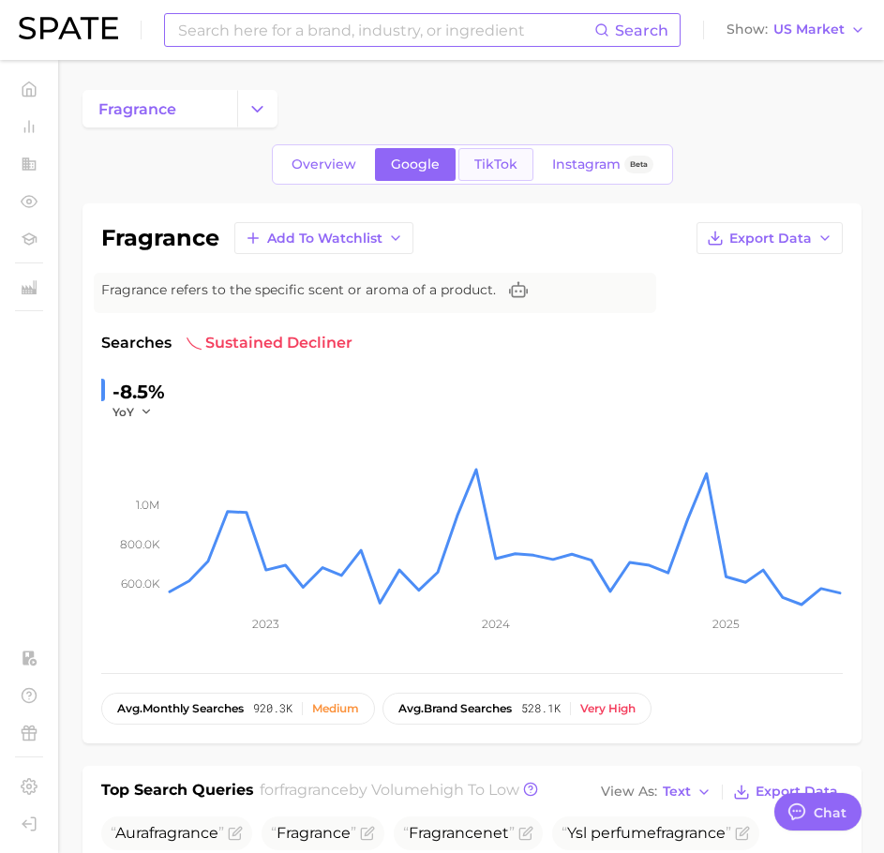
type input "portab"
click at [501, 179] on link "TikTok" at bounding box center [496, 164] width 75 height 33
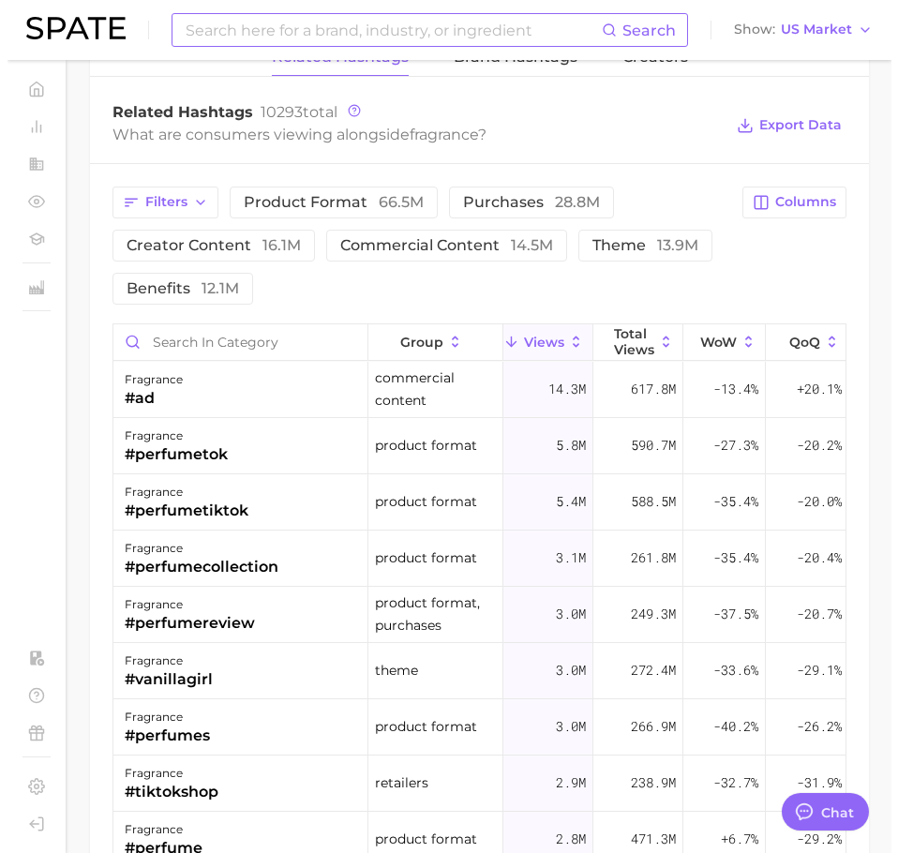
scroll to position [1935, 0]
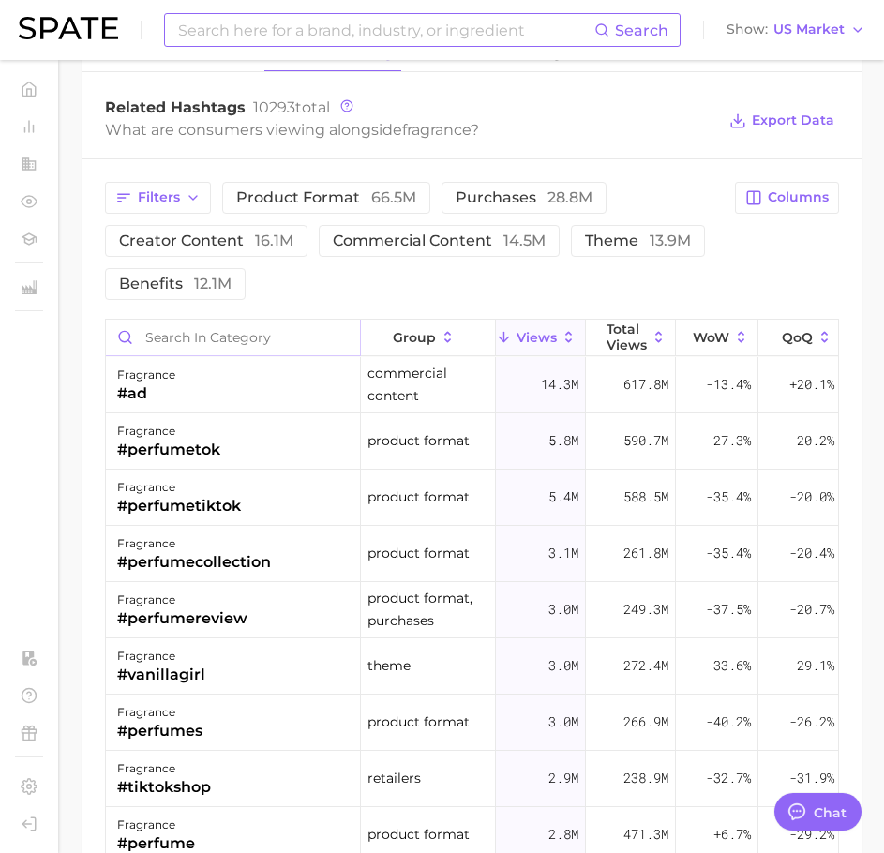
click at [296, 348] on input "Search in category" at bounding box center [233, 338] width 254 height 36
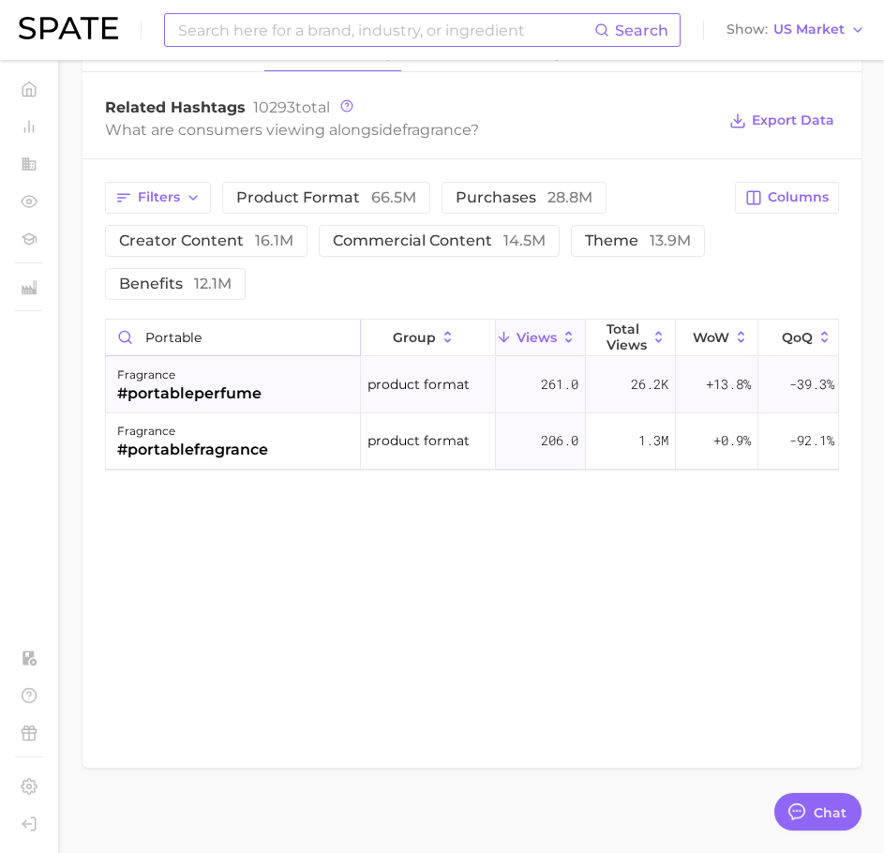
type input "portable"
click at [277, 399] on div "fragrance #portableperfume" at bounding box center [233, 385] width 255 height 56
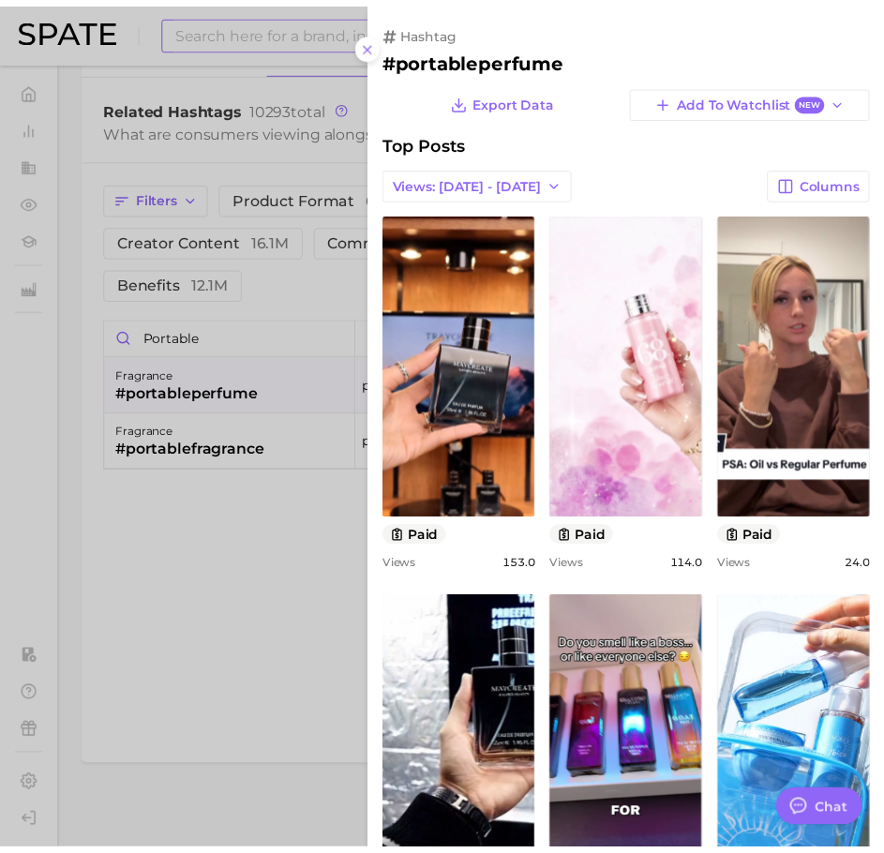
scroll to position [0, 0]
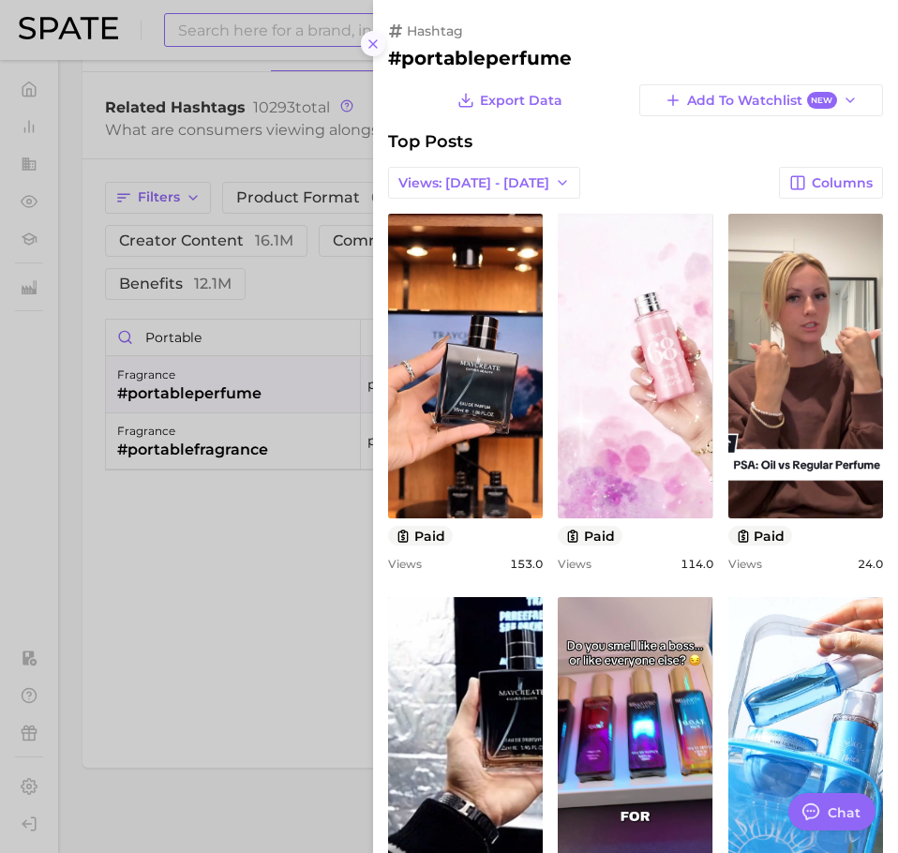
click at [369, 38] on icon at bounding box center [373, 44] width 15 height 15
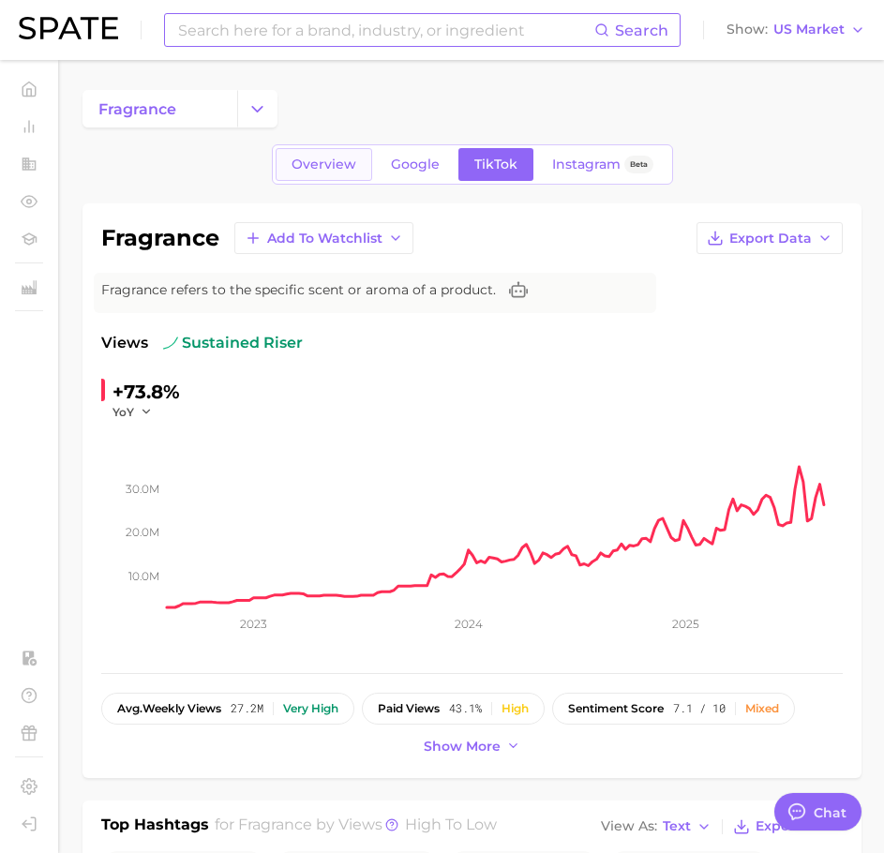
click at [352, 166] on span "Overview" at bounding box center [324, 165] width 65 height 16
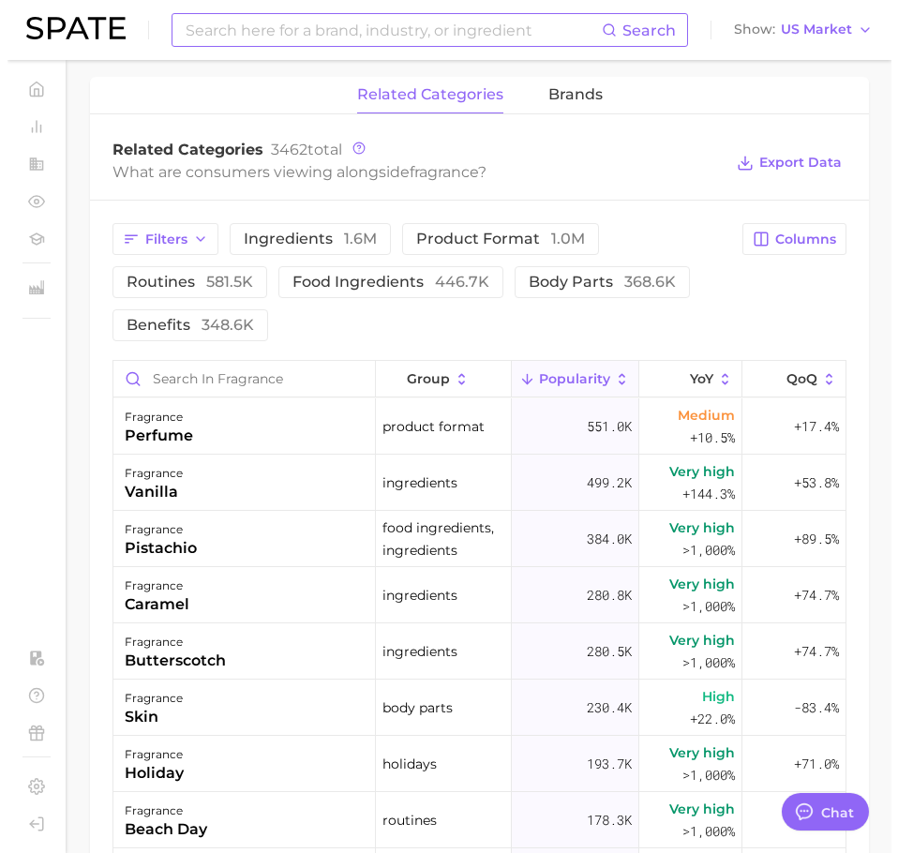
scroll to position [866, 0]
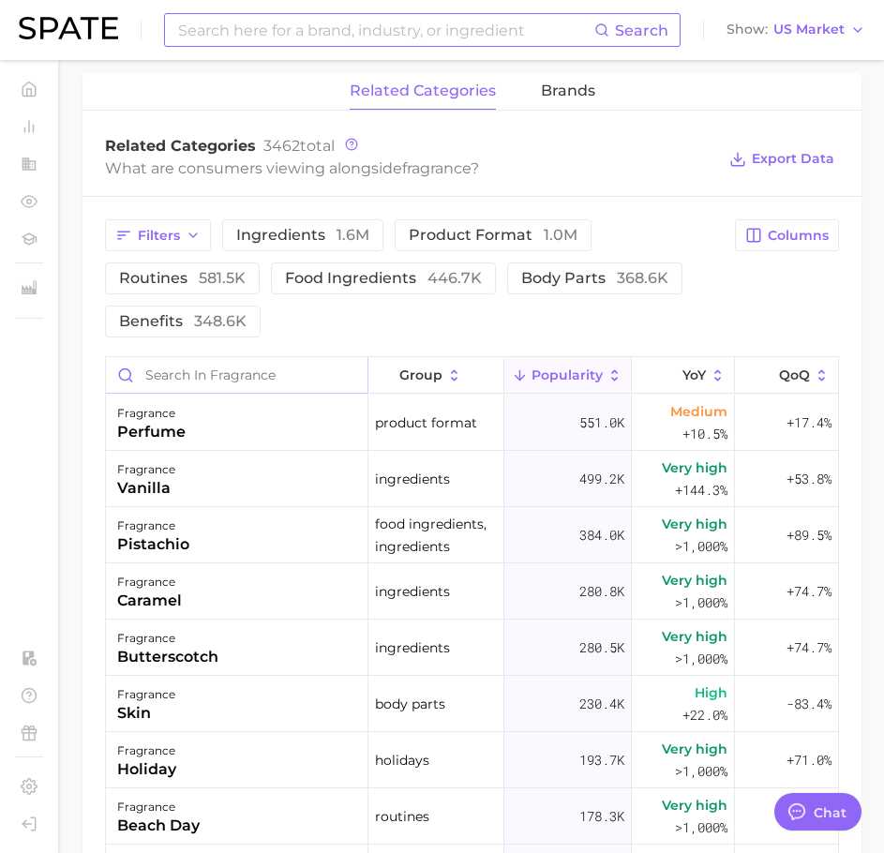
click at [260, 393] on input "Search in fragrance" at bounding box center [237, 375] width 262 height 36
type input "portable"
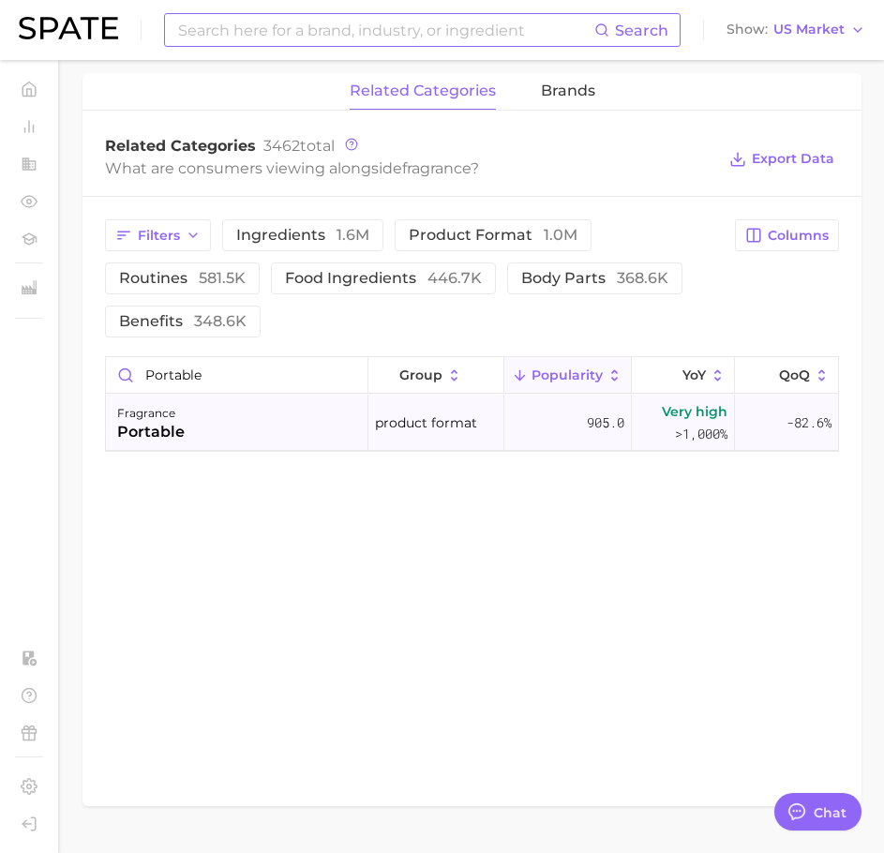
click at [271, 451] on div "fragrance portable" at bounding box center [237, 423] width 263 height 56
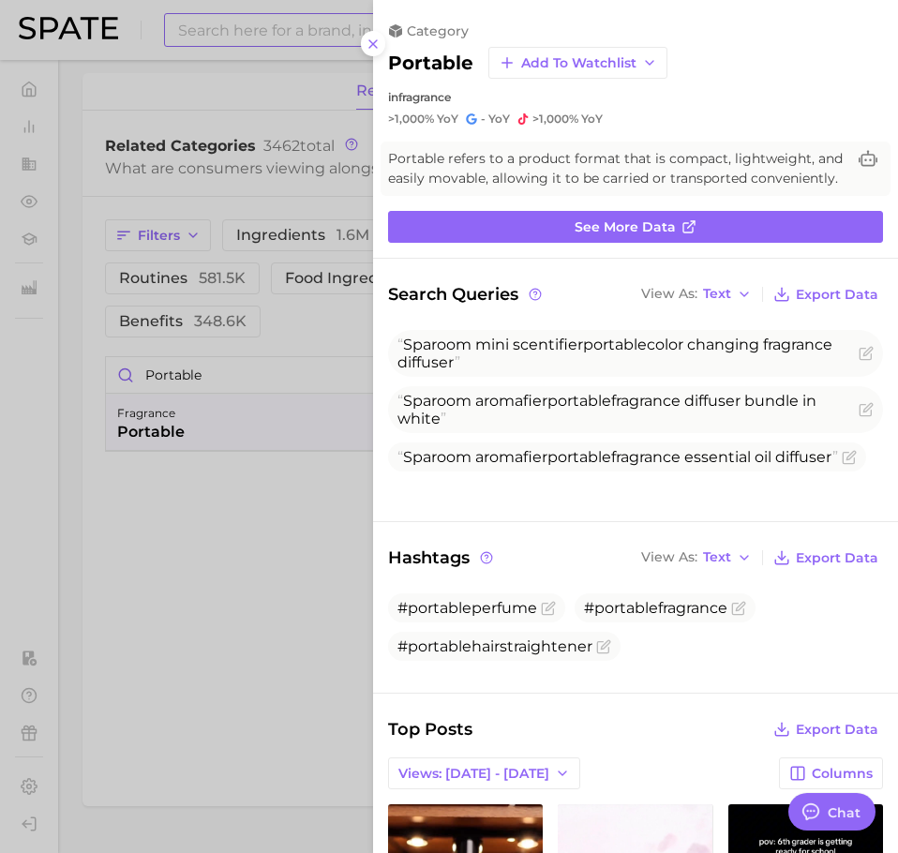
scroll to position [0, 0]
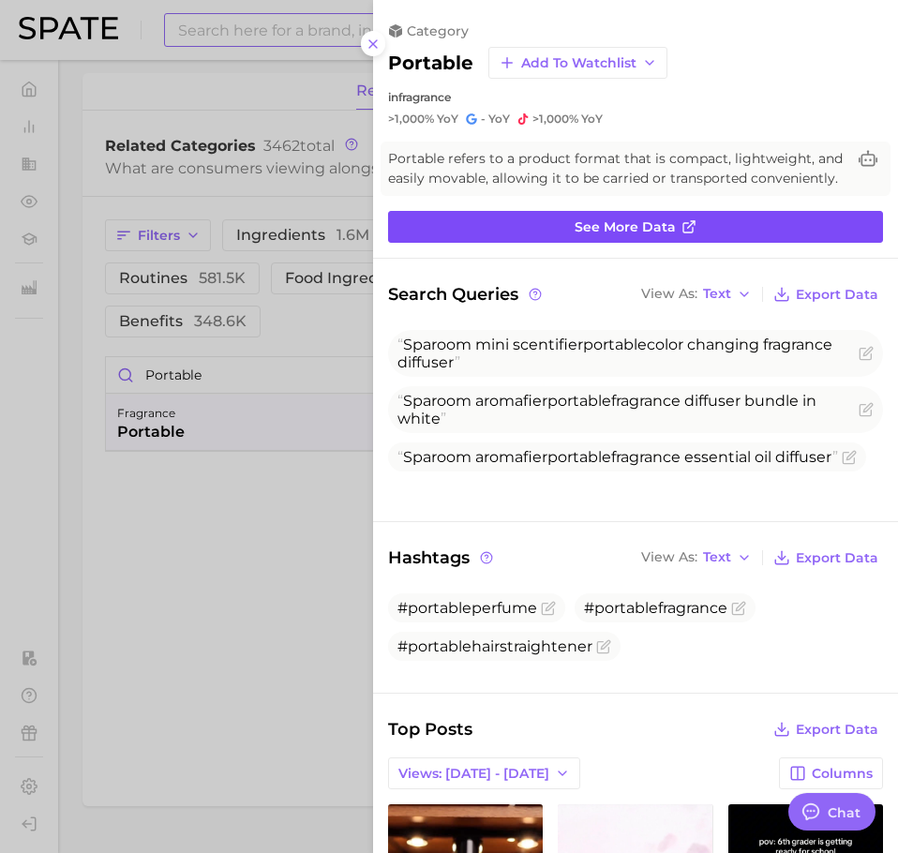
click at [628, 233] on link "See more data" at bounding box center [635, 227] width 495 height 32
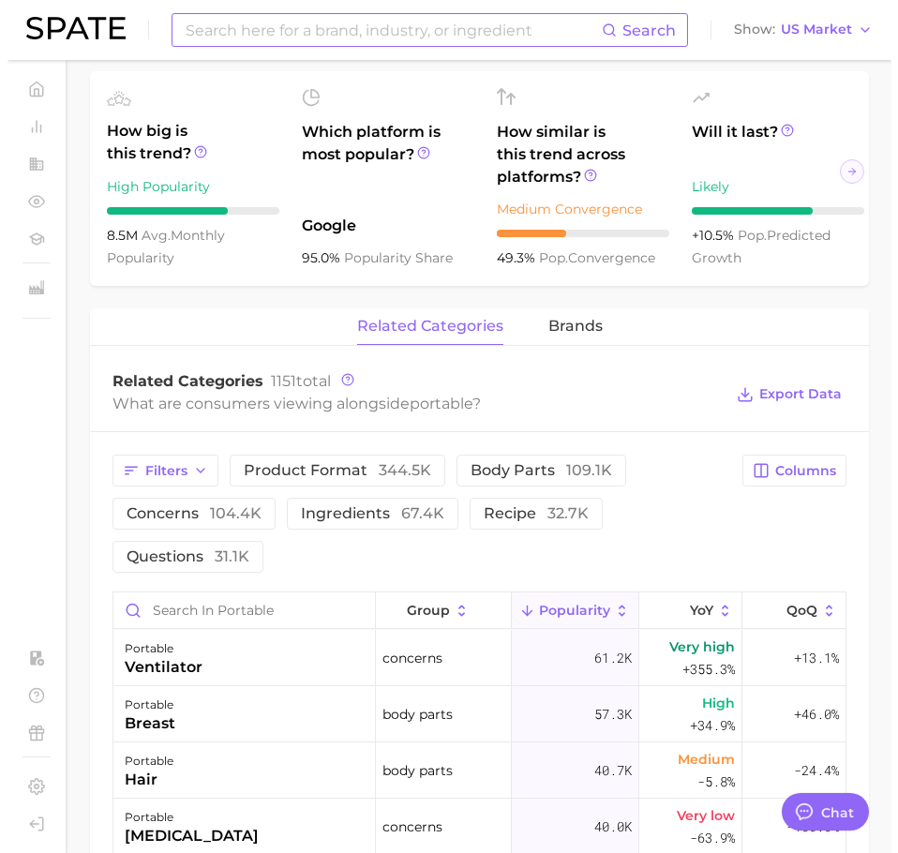
scroll to position [687, 0]
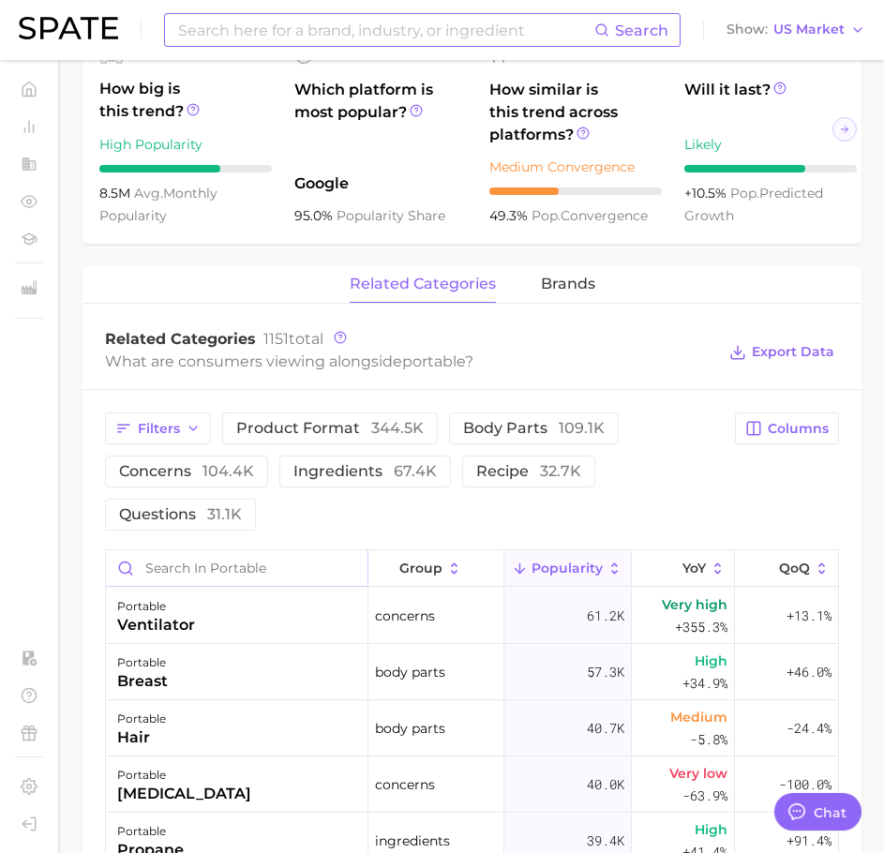
click at [271, 577] on input "Search in portable" at bounding box center [237, 568] width 262 height 36
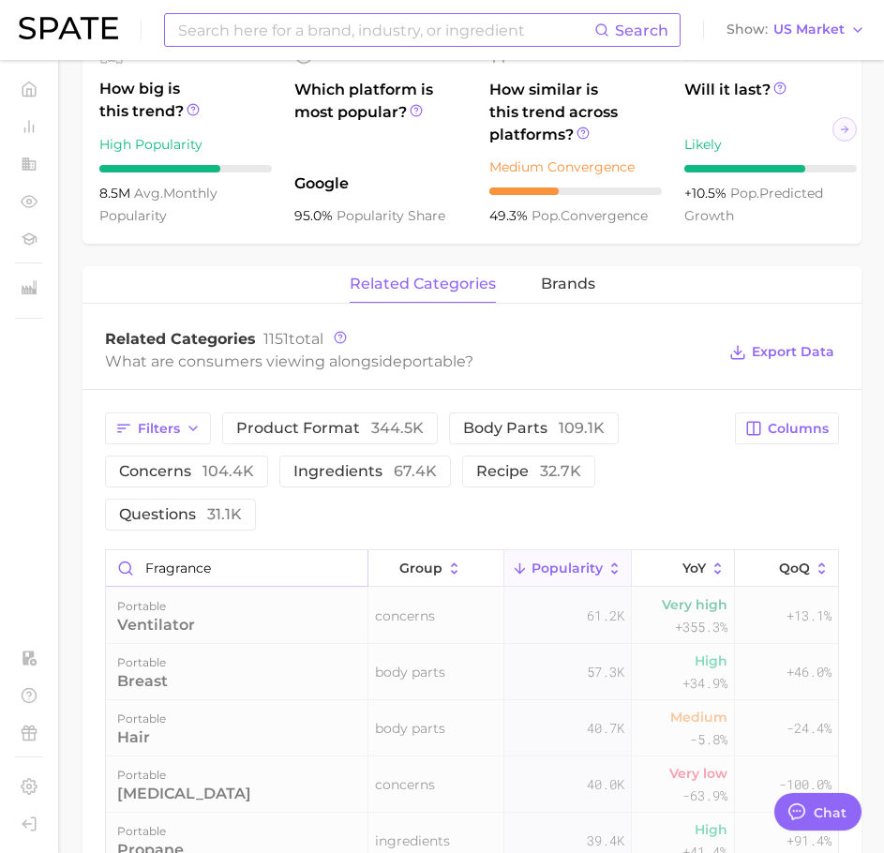
type input "fragrance"
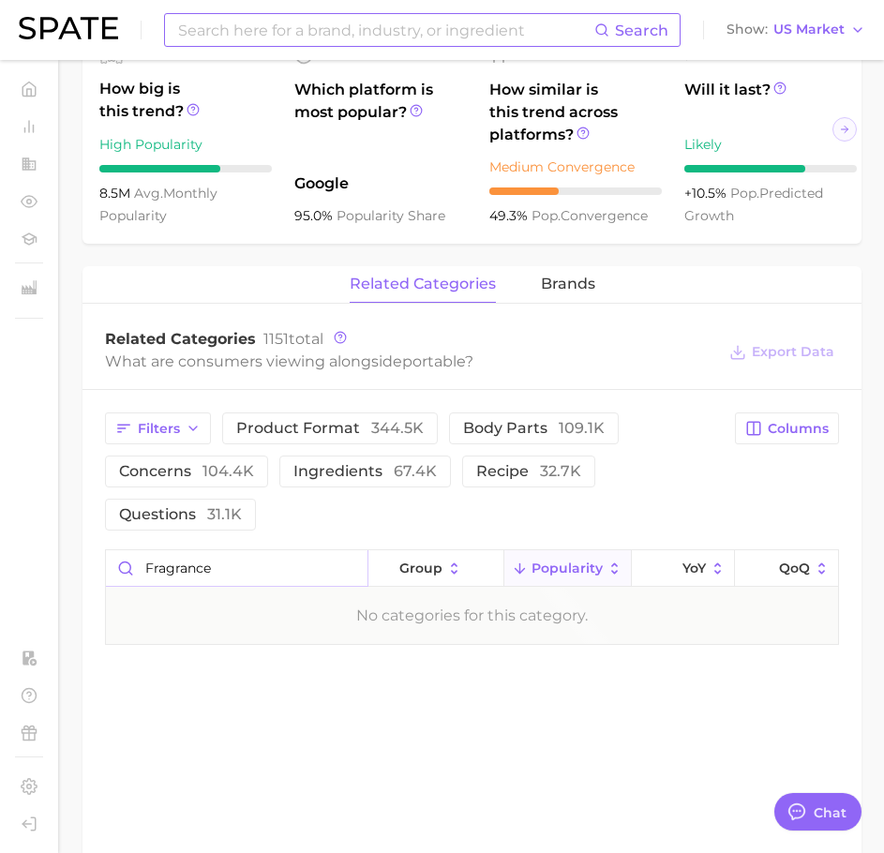
click at [271, 578] on input "fragrance" at bounding box center [237, 568] width 262 height 36
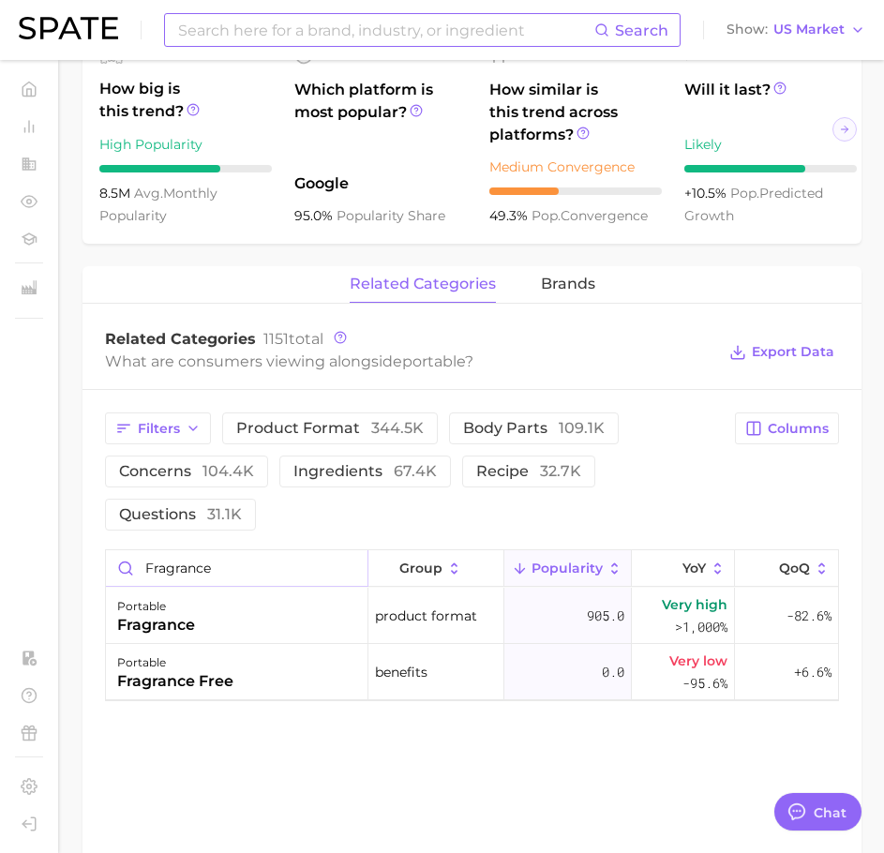
click at [271, 578] on input "fragrance" at bounding box center [237, 568] width 262 height 36
click at [263, 609] on div "portable fragrance" at bounding box center [237, 616] width 263 height 56
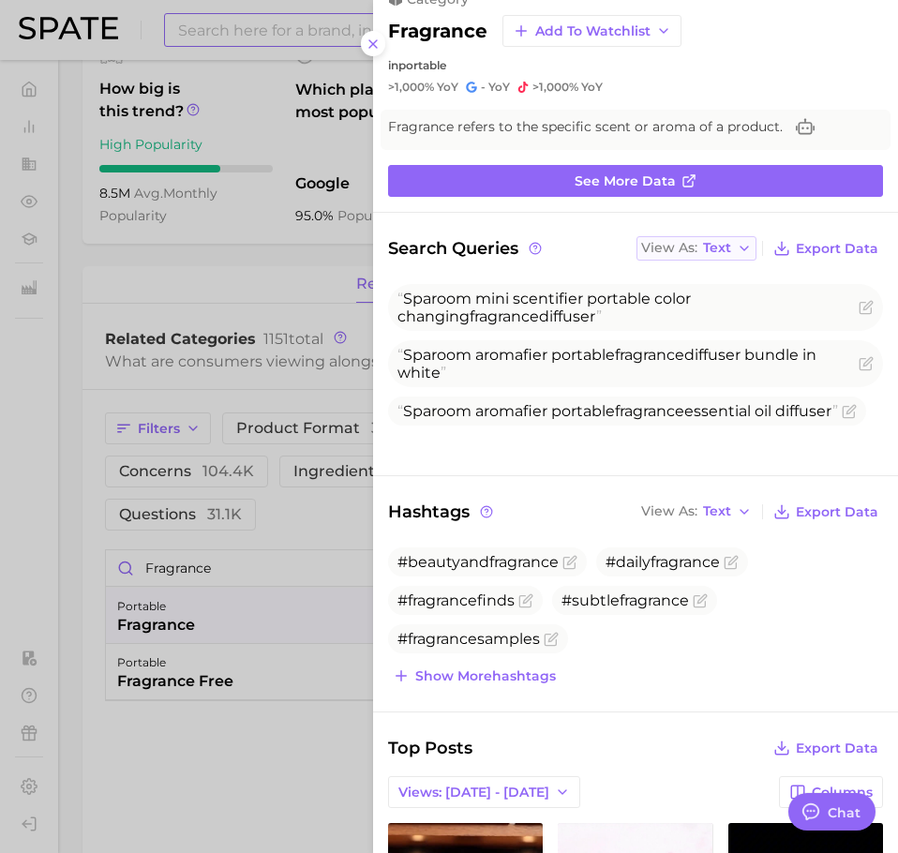
scroll to position [0, 0]
